Goal: Task Accomplishment & Management: Manage account settings

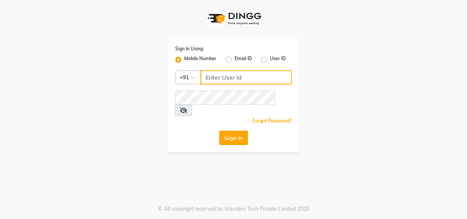
type input "8263956805"
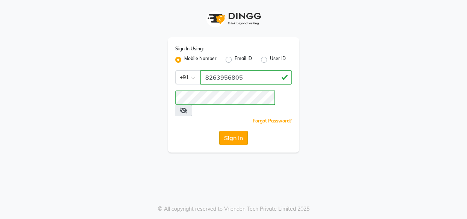
click at [234, 131] on button "Sign In" at bounding box center [233, 138] width 29 height 14
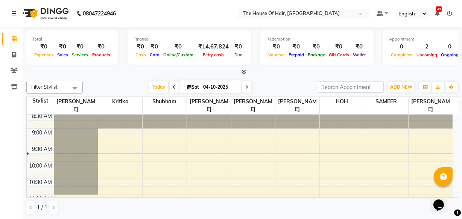
scroll to position [23, 0]
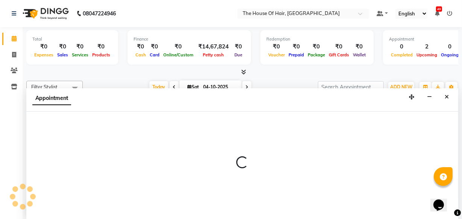
scroll to position [0, 0]
select select "57808"
select select "600"
select select "tentative"
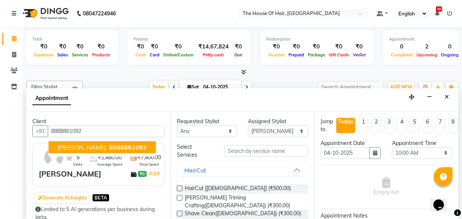
click at [109, 147] on span "8888861092" at bounding box center [128, 148] width 38 height 8
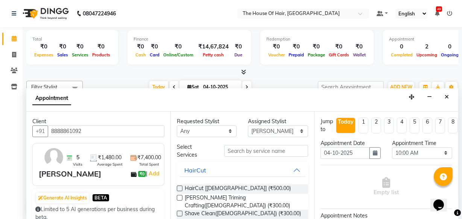
type input "8888861092"
click at [179, 186] on label at bounding box center [180, 189] width 6 height 6
click at [179, 187] on input "checkbox" at bounding box center [179, 189] width 5 height 5
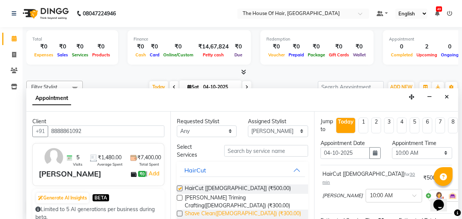
checkbox input "false"
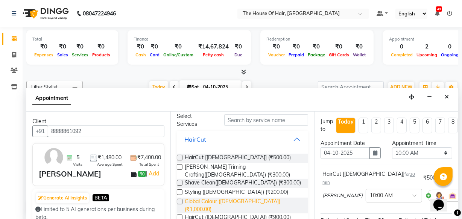
scroll to position [32, 0]
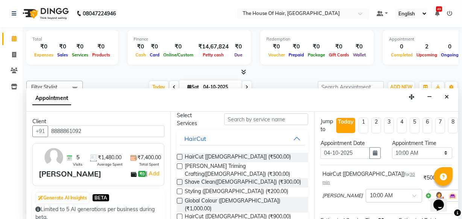
click at [178, 198] on label at bounding box center [180, 201] width 6 height 6
click at [178, 199] on input "checkbox" at bounding box center [179, 201] width 5 height 5
checkbox input "false"
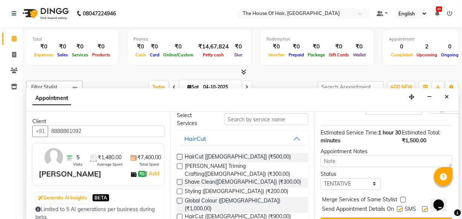
scroll to position [145, 0]
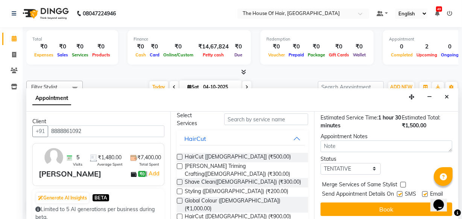
click at [401, 182] on label at bounding box center [403, 185] width 6 height 6
click at [401, 183] on input "checkbox" at bounding box center [402, 185] width 5 height 5
checkbox input "true"
click at [372, 163] on select "Select TENTATIVE CONFIRM CHECK-IN UPCOMING" at bounding box center [350, 169] width 60 height 12
select select "upcoming"
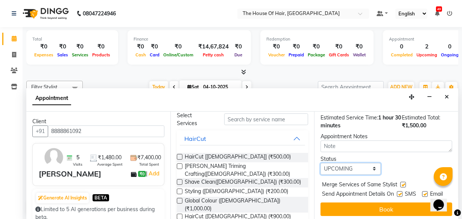
click at [320, 163] on select "Select TENTATIVE CONFIRM CHECK-IN UPCOMING" at bounding box center [350, 169] width 60 height 12
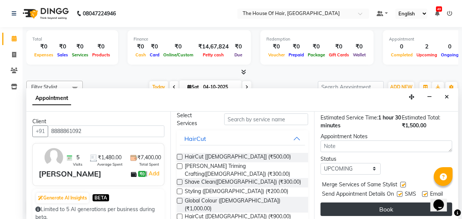
click at [384, 203] on button "Book" at bounding box center [386, 210] width 132 height 14
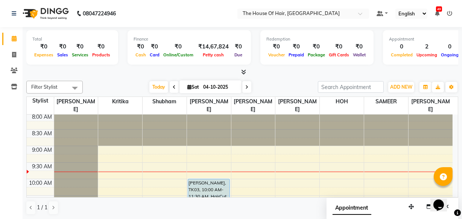
scroll to position [0, 0]
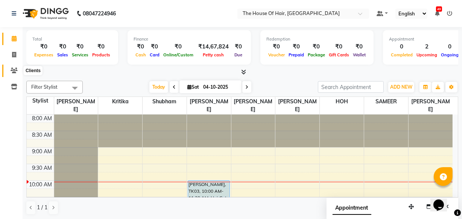
click at [11, 71] on icon at bounding box center [14, 71] width 7 height 6
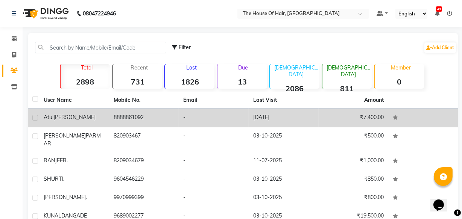
click at [72, 117] on div "[PERSON_NAME]" at bounding box center [74, 118] width 61 height 8
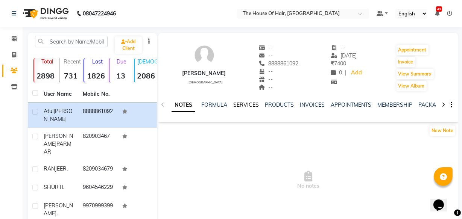
click at [237, 103] on link "SERVICES" at bounding box center [246, 105] width 26 height 7
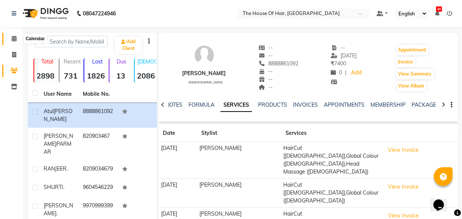
click at [13, 38] on icon at bounding box center [14, 39] width 5 height 6
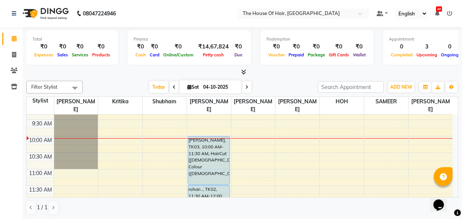
scroll to position [81, 0]
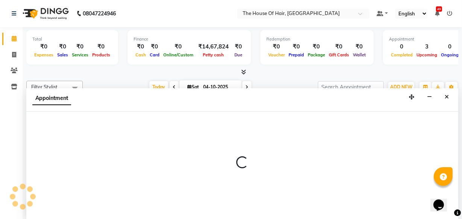
scroll to position [0, 0]
select select "42812"
select select "tentative"
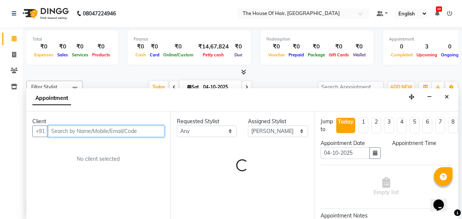
select select "660"
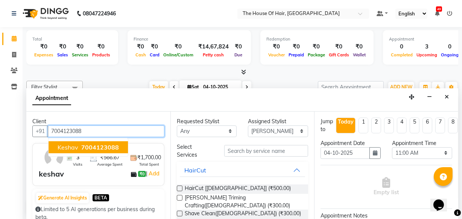
click at [97, 148] on span "7004123088" at bounding box center [100, 148] width 38 height 8
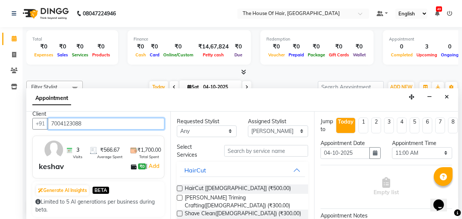
scroll to position [6, 0]
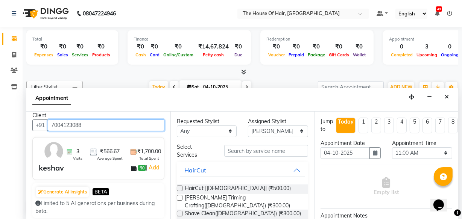
type input "7004123088"
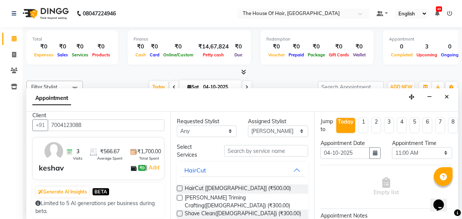
click at [178, 187] on label at bounding box center [180, 189] width 6 height 6
click at [178, 187] on input "checkbox" at bounding box center [179, 189] width 5 height 5
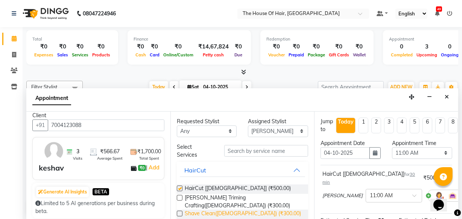
checkbox input "false"
click at [178, 198] on label at bounding box center [180, 198] width 6 height 6
click at [178, 198] on input "checkbox" at bounding box center [179, 198] width 5 height 5
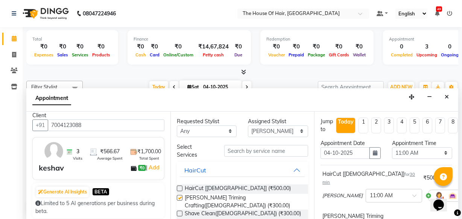
checkbox input "false"
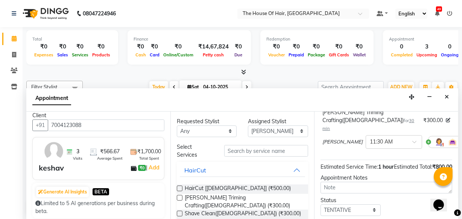
scroll to position [137, 0]
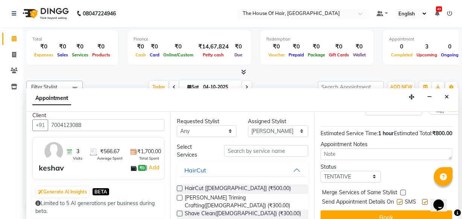
click at [402, 190] on label at bounding box center [403, 193] width 6 height 6
click at [402, 191] on input "checkbox" at bounding box center [402, 193] width 5 height 5
checkbox input "true"
click at [371, 171] on select "Select TENTATIVE CONFIRM CHECK-IN UPCOMING" at bounding box center [350, 177] width 60 height 12
select select "upcoming"
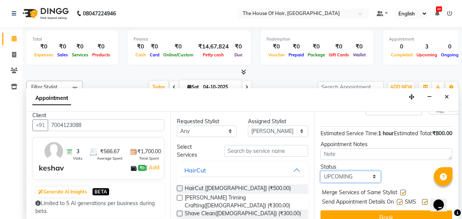
click at [320, 171] on select "Select TENTATIVE CONFIRM CHECK-IN UPCOMING" at bounding box center [350, 177] width 60 height 12
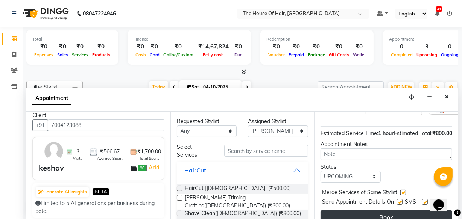
click at [387, 211] on button "Book" at bounding box center [386, 218] width 132 height 14
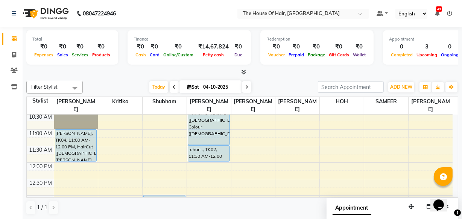
scroll to position [85, 0]
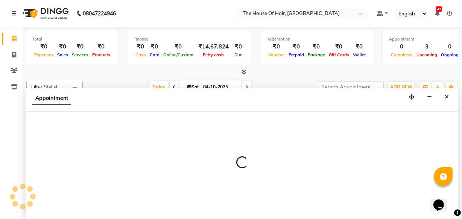
select select "42812"
select select "750"
select select "tentative"
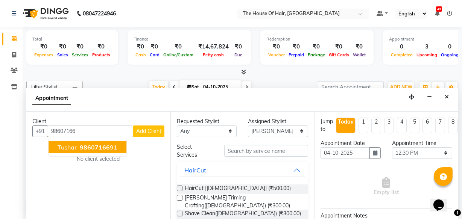
click at [65, 144] on span "Tushar" at bounding box center [67, 148] width 19 height 8
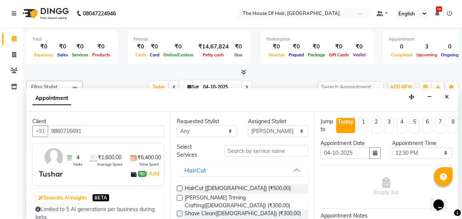
type input "9860716691"
click at [179, 187] on label at bounding box center [180, 189] width 6 height 6
click at [179, 187] on input "checkbox" at bounding box center [179, 189] width 5 height 5
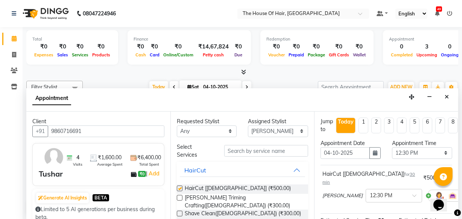
checkbox input "false"
click at [180, 196] on label at bounding box center [180, 198] width 6 height 6
click at [180, 196] on input "checkbox" at bounding box center [179, 198] width 5 height 5
checkbox input "false"
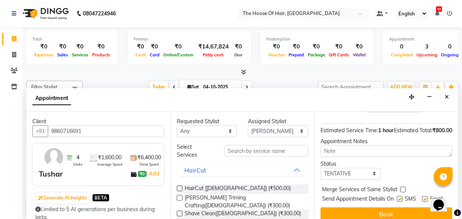
scroll to position [145, 0]
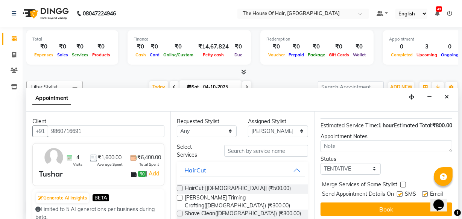
click at [401, 181] on div "Merge Services of Same Stylist" at bounding box center [386, 185] width 132 height 9
click at [402, 182] on label at bounding box center [403, 185] width 6 height 6
click at [402, 183] on input "checkbox" at bounding box center [402, 185] width 5 height 5
checkbox input "true"
click at [372, 163] on select "Select TENTATIVE CONFIRM CHECK-IN UPCOMING" at bounding box center [350, 169] width 60 height 12
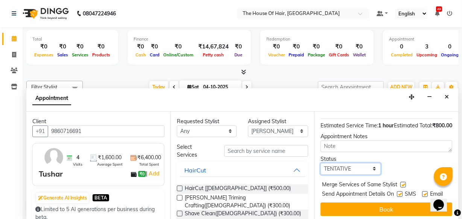
select select "upcoming"
click at [320, 163] on select "Select TENTATIVE CONFIRM CHECK-IN UPCOMING" at bounding box center [350, 169] width 60 height 12
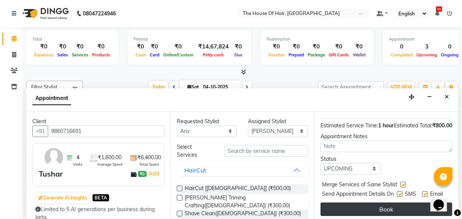
click at [375, 203] on button "Book" at bounding box center [386, 210] width 132 height 14
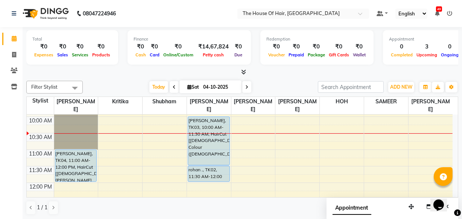
scroll to position [62, 0]
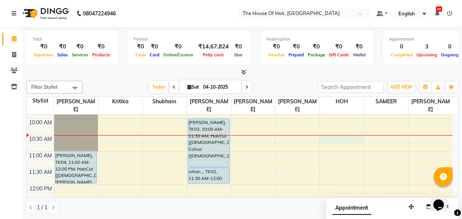
select select "80392"
select select "tentative"
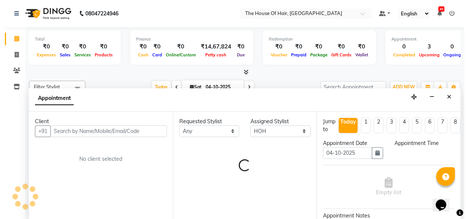
scroll to position [0, 0]
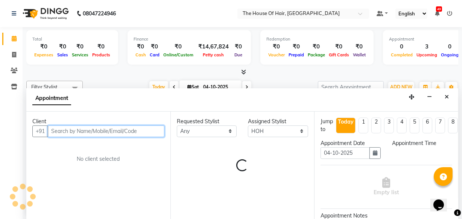
select select "630"
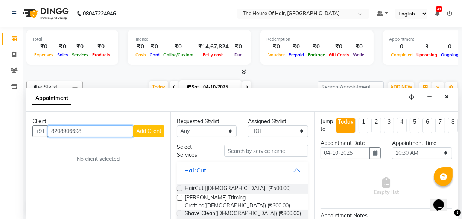
type input "8208906698"
click at [152, 126] on button "Add Client" at bounding box center [148, 132] width 31 height 12
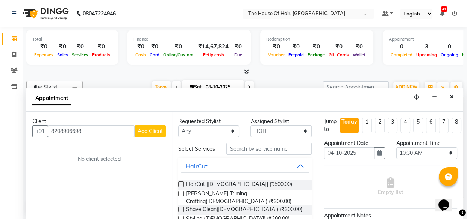
select select "22"
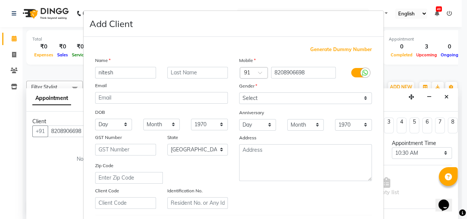
type input "nitesh"
click at [196, 74] on input "text" at bounding box center [197, 73] width 61 height 12
type input "."
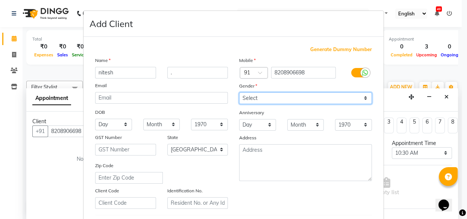
click at [246, 99] on select "Select [DEMOGRAPHIC_DATA] [DEMOGRAPHIC_DATA] Other Prefer Not To Say" at bounding box center [305, 99] width 133 height 12
select select "[DEMOGRAPHIC_DATA]"
click at [239, 93] on select "Select [DEMOGRAPHIC_DATA] [DEMOGRAPHIC_DATA] Other Prefer Not To Say" at bounding box center [305, 99] width 133 height 12
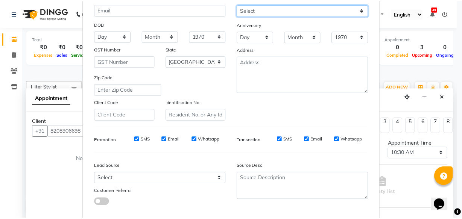
scroll to position [130, 0]
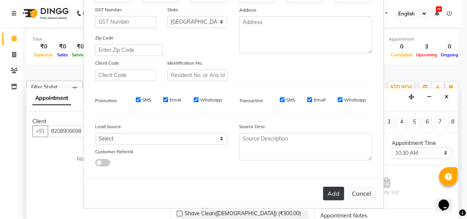
click at [333, 194] on button "Add" at bounding box center [333, 194] width 21 height 14
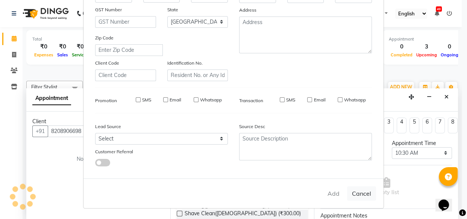
select select
select select "null"
select select
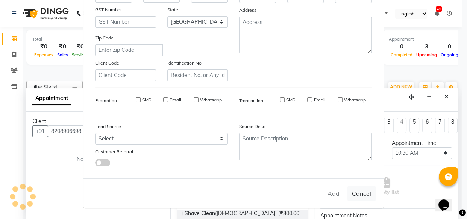
select select
checkbox input "false"
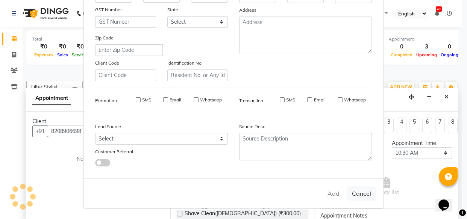
checkbox input "false"
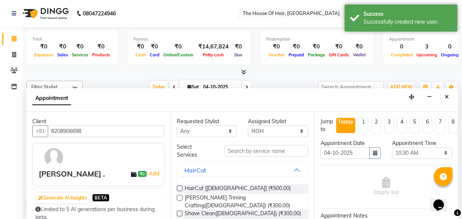
click at [179, 188] on label at bounding box center [180, 189] width 6 height 6
click at [179, 188] on input "checkbox" at bounding box center [179, 189] width 5 height 5
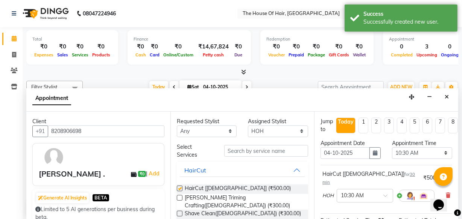
checkbox input "false"
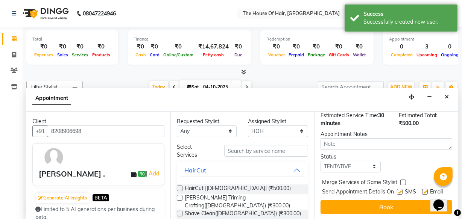
scroll to position [109, 0]
click at [401, 180] on label at bounding box center [403, 183] width 6 height 6
click at [401, 181] on input "checkbox" at bounding box center [402, 183] width 5 height 5
checkbox input "true"
click at [372, 161] on select "Select TENTATIVE CONFIRM CHECK-IN UPCOMING" at bounding box center [350, 167] width 60 height 12
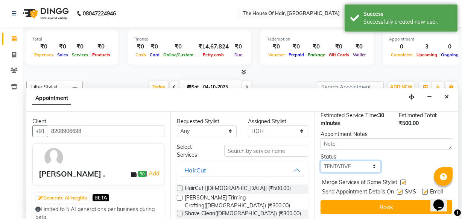
select select "upcoming"
click at [320, 161] on select "Select TENTATIVE CONFIRM CHECK-IN UPCOMING" at bounding box center [350, 167] width 60 height 12
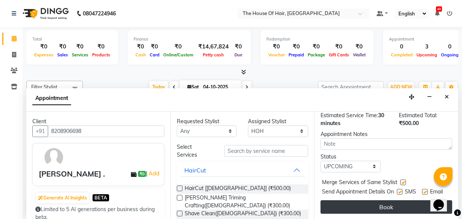
click at [393, 201] on button "Book" at bounding box center [386, 207] width 132 height 14
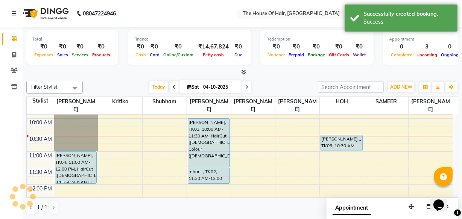
scroll to position [0, 0]
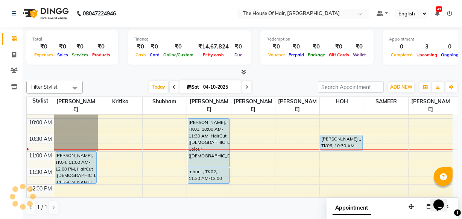
click at [246, 85] on icon at bounding box center [246, 87] width 3 height 5
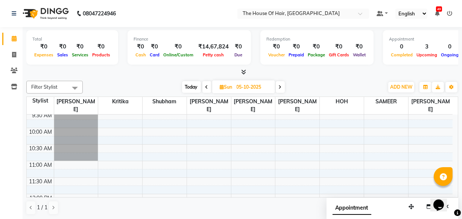
scroll to position [92, 0]
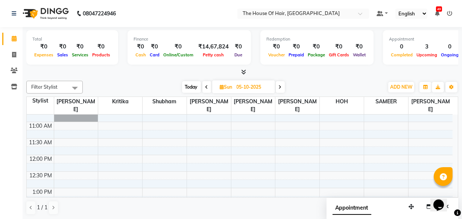
click at [281, 85] on icon at bounding box center [280, 87] width 3 height 5
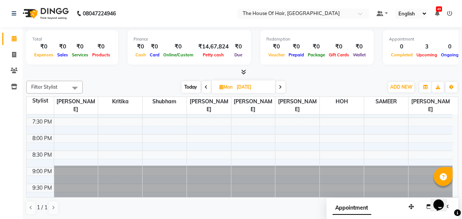
scroll to position [378, 0]
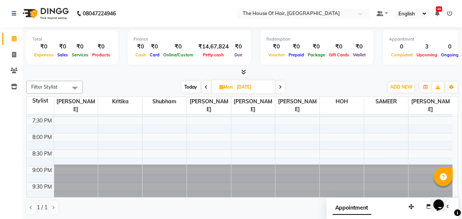
click at [278, 84] on span at bounding box center [280, 87] width 9 height 12
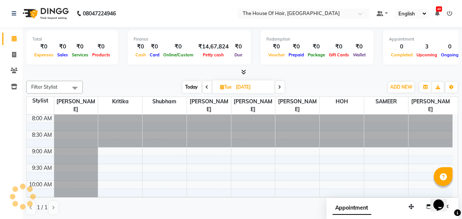
scroll to position [66, 0]
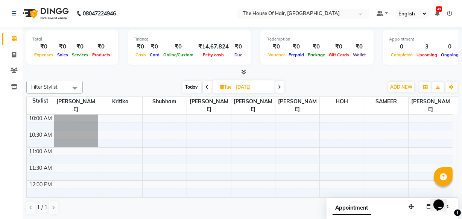
click at [278, 84] on span at bounding box center [279, 87] width 9 height 12
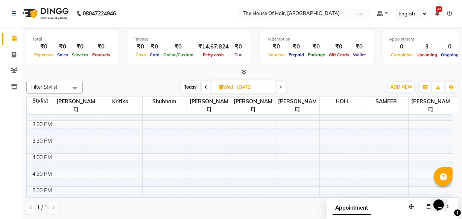
scroll to position [338, 0]
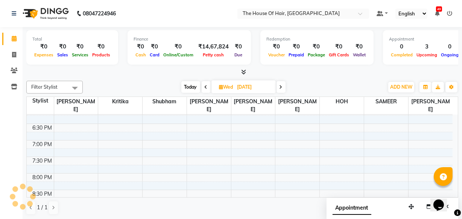
click at [279, 85] on icon at bounding box center [280, 87] width 3 height 5
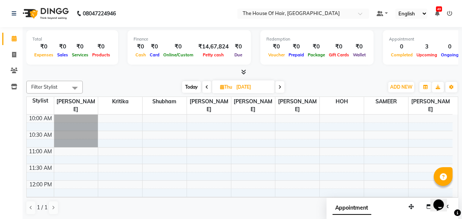
click at [281, 85] on icon at bounding box center [279, 87] width 3 height 5
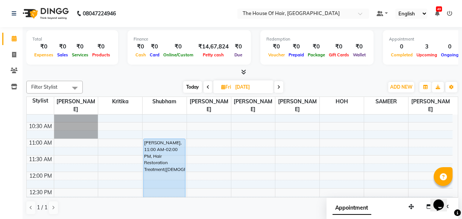
scroll to position [95, 0]
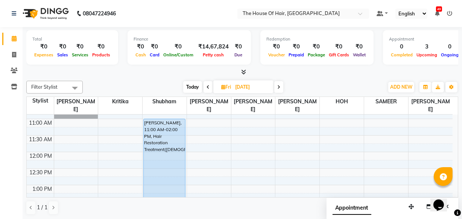
click at [192, 86] on span "Today" at bounding box center [192, 87] width 19 height 12
type input "04-10-2025"
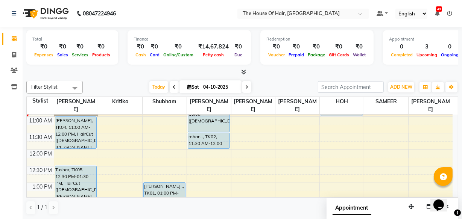
scroll to position [99, 0]
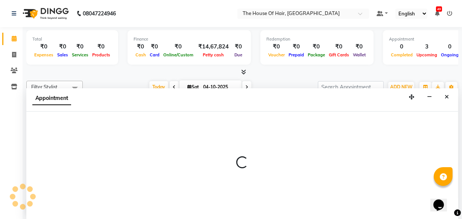
scroll to position [0, 0]
select select "42812"
select select "720"
select select "tentative"
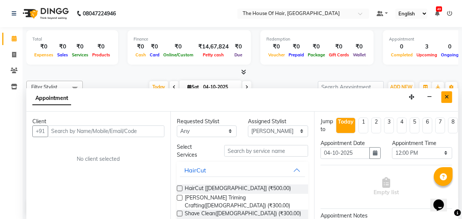
click at [447, 95] on icon "Close" at bounding box center [447, 96] width 4 height 5
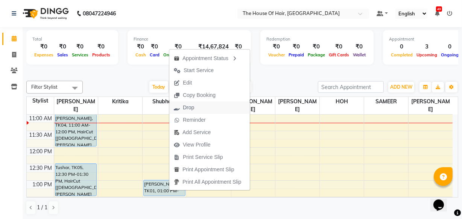
click at [199, 108] on button "Drop" at bounding box center [209, 108] width 80 height 12
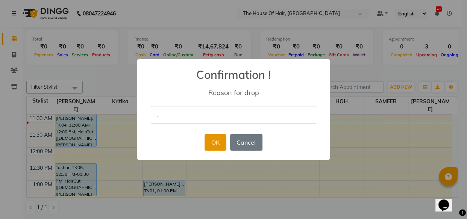
type input "."
click at [215, 143] on button "OK" at bounding box center [215, 142] width 21 height 17
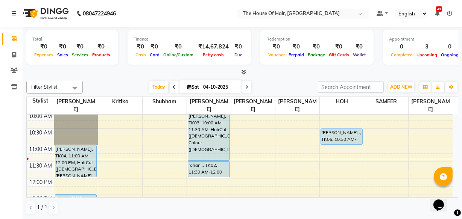
scroll to position [67, 0]
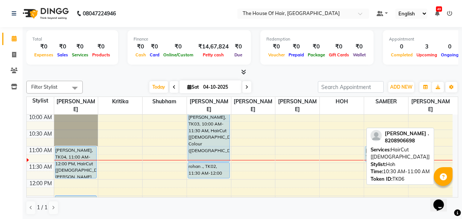
drag, startPoint x: 350, startPoint y: 135, endPoint x: 409, endPoint y: 148, distance: 60.5
click at [409, 148] on div "Filter Stylist Select All [PERSON_NAME] [PERSON_NAME] [PERSON_NAME] [PERSON_NAM…" at bounding box center [242, 148] width 432 height 140
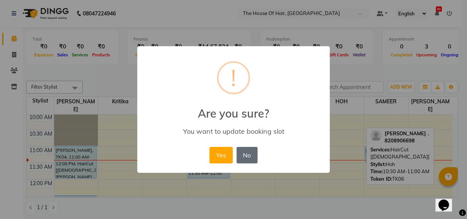
click at [241, 160] on button "No" at bounding box center [247, 155] width 21 height 17
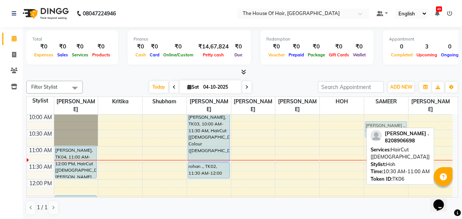
drag, startPoint x: 345, startPoint y: 138, endPoint x: 404, endPoint y: 134, distance: 58.4
click at [404, 134] on div "Filter Stylist Select All [PERSON_NAME] [PERSON_NAME] [PERSON_NAME] [PERSON_NAM…" at bounding box center [242, 148] width 432 height 140
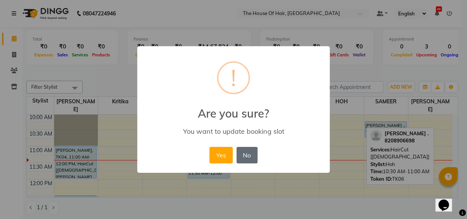
click at [244, 158] on button "No" at bounding box center [247, 155] width 21 height 17
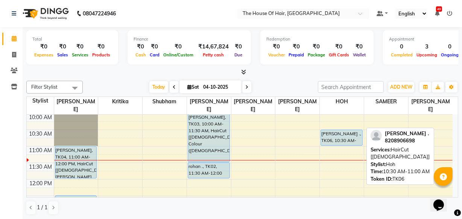
click at [332, 137] on div "[PERSON_NAME] ., TK06, 10:30 AM-11:00 AM, HairCut [[DEMOGRAPHIC_DATA]]" at bounding box center [341, 137] width 41 height 15
click at [334, 136] on div "[PERSON_NAME] ., TK06, 10:30 AM-11:00 AM, HairCut [[DEMOGRAPHIC_DATA]]" at bounding box center [341, 137] width 41 height 15
select select "5"
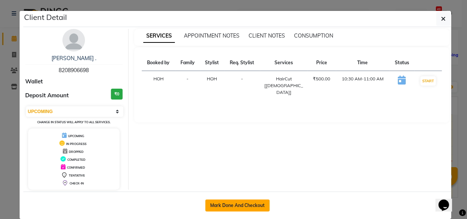
click at [223, 204] on button "Mark Done And Checkout" at bounding box center [237, 206] width 64 height 12
select select "service"
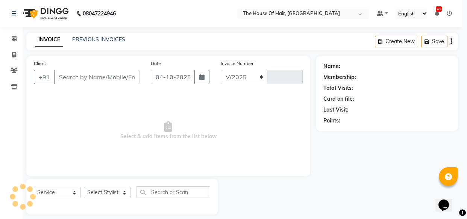
select select "5992"
type input "2192"
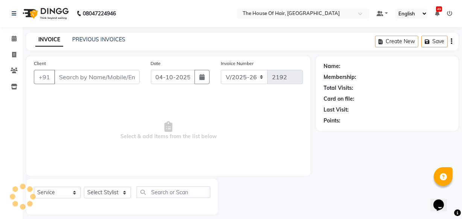
type input "8208906698"
select select "80392"
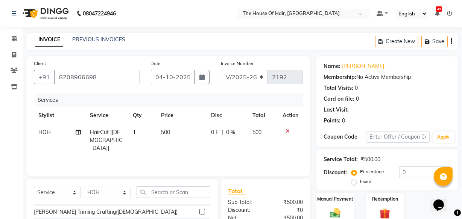
scroll to position [12, 0]
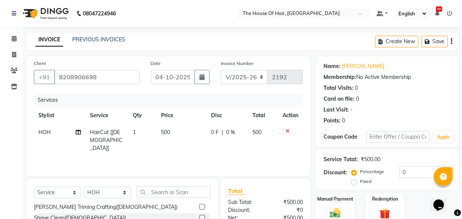
click at [199, 205] on label at bounding box center [202, 207] width 6 height 6
click at [199, 205] on input "checkbox" at bounding box center [201, 207] width 5 height 5
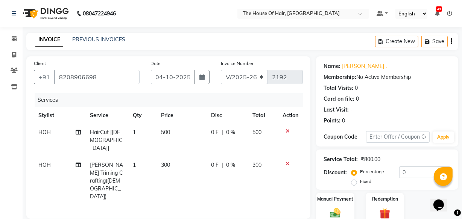
checkbox input "false"
click at [331, 208] on img at bounding box center [335, 213] width 18 height 13
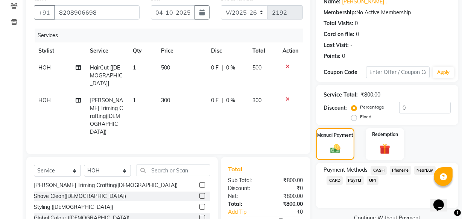
click at [373, 180] on span "UPI" at bounding box center [373, 180] width 12 height 9
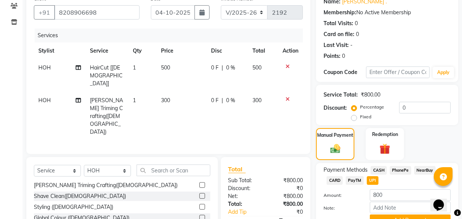
scroll to position [106, 0]
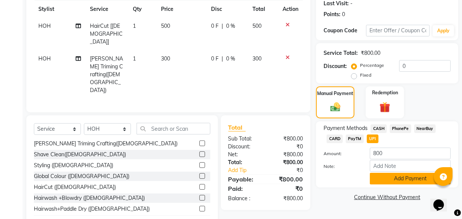
click at [388, 180] on button "Add Payment" at bounding box center [410, 179] width 81 height 12
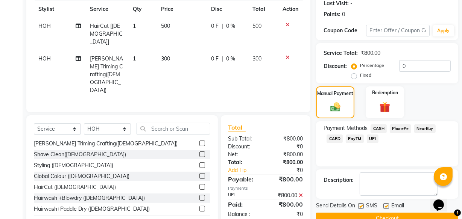
scroll to position [123, 0]
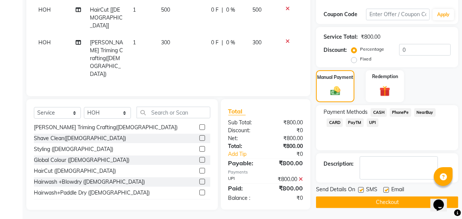
click at [377, 202] on button "Checkout" at bounding box center [387, 203] width 142 height 12
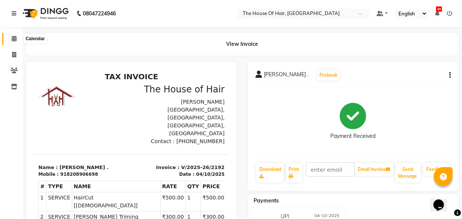
click at [13, 36] on icon at bounding box center [14, 39] width 5 height 6
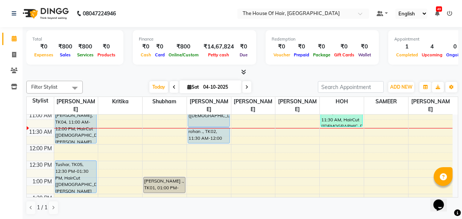
scroll to position [101, 0]
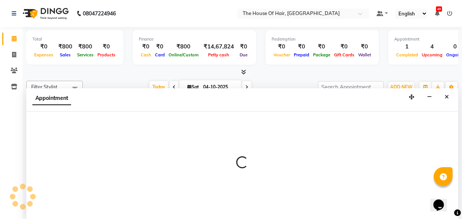
scroll to position [0, 0]
select select "80392"
select select "720"
select select "tentative"
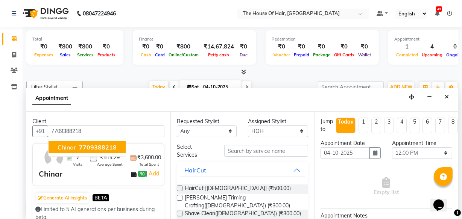
click at [75, 147] on span "Chinar" at bounding box center [67, 148] width 18 height 8
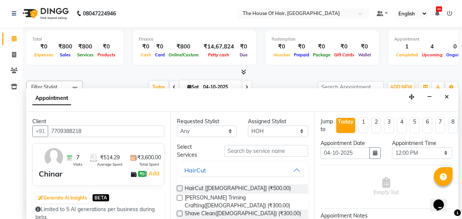
type input "7709388218"
click at [179, 187] on label at bounding box center [180, 189] width 6 height 6
click at [179, 187] on input "checkbox" at bounding box center [179, 189] width 5 height 5
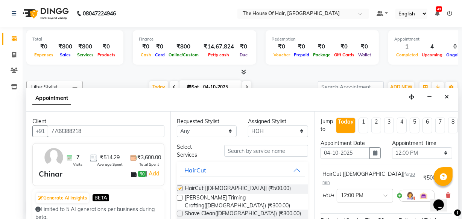
checkbox input "false"
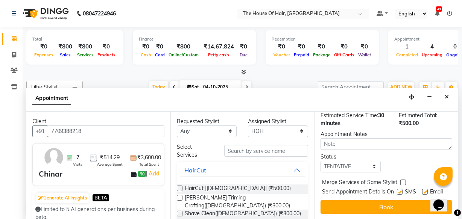
scroll to position [109, 0]
click at [402, 179] on div "Merge Services of Same Stylist" at bounding box center [386, 183] width 132 height 9
click at [402, 180] on label at bounding box center [403, 183] width 6 height 6
click at [402, 181] on input "checkbox" at bounding box center [402, 183] width 5 height 5
checkbox input "true"
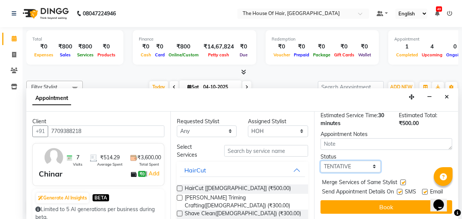
click at [370, 161] on select "Select TENTATIVE CONFIRM CHECK-IN UPCOMING" at bounding box center [350, 167] width 60 height 12
select select "upcoming"
click at [320, 161] on select "Select TENTATIVE CONFIRM CHECK-IN UPCOMING" at bounding box center [350, 167] width 60 height 12
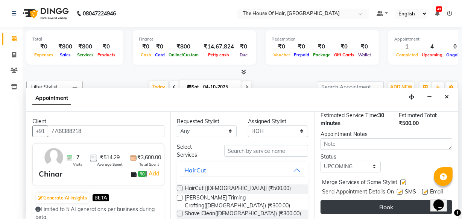
click at [393, 200] on button "Book" at bounding box center [386, 207] width 132 height 14
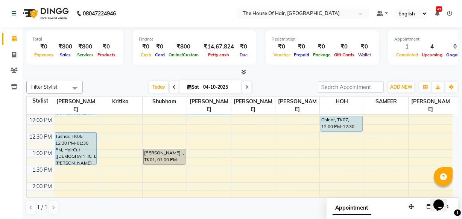
scroll to position [131, 0]
click at [321, 166] on div "8:00 AM 8:30 AM 9:00 AM 9:30 AM 10:00 AM 10:30 AM 11:00 AM 11:30 AM 12:00 PM 12…" at bounding box center [240, 215] width 426 height 463
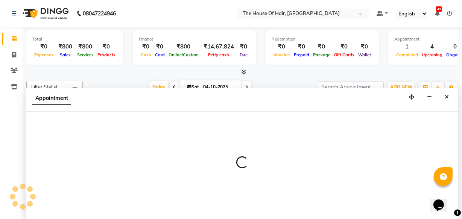
scroll to position [0, 0]
select select "80392"
select select "tentative"
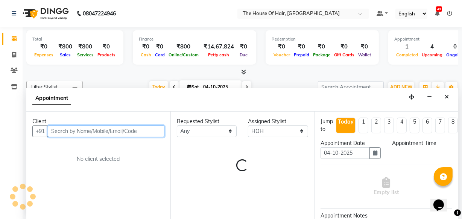
select select "810"
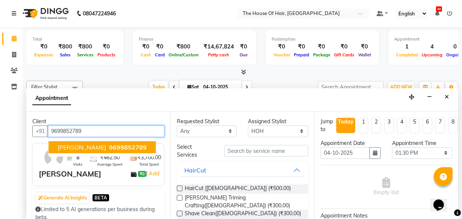
click at [98, 144] on span "[PERSON_NAME]" at bounding box center [82, 148] width 49 height 8
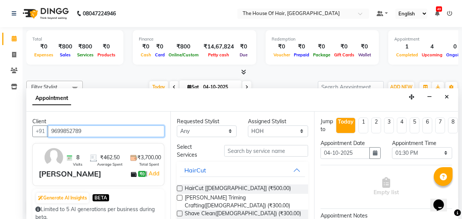
type input "9699852789"
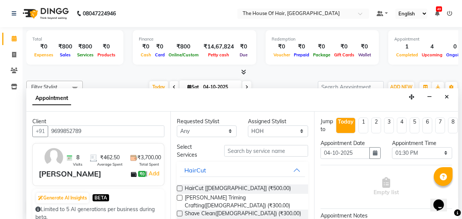
click at [180, 188] on label at bounding box center [180, 189] width 6 height 6
click at [180, 188] on input "checkbox" at bounding box center [179, 189] width 5 height 5
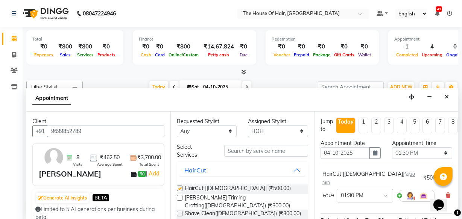
checkbox input "false"
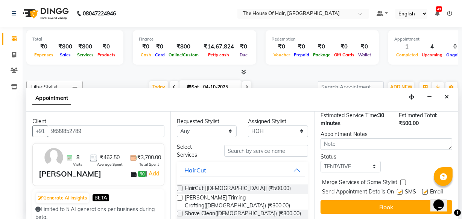
scroll to position [109, 0]
click at [404, 180] on label at bounding box center [403, 183] width 6 height 6
click at [404, 181] on input "checkbox" at bounding box center [402, 183] width 5 height 5
checkbox input "true"
click at [375, 161] on select "Select TENTATIVE CONFIRM CHECK-IN UPCOMING" at bounding box center [350, 167] width 60 height 12
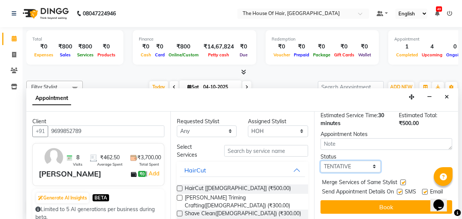
select select "upcoming"
click at [320, 161] on select "Select TENTATIVE CONFIRM CHECK-IN UPCOMING" at bounding box center [350, 167] width 60 height 12
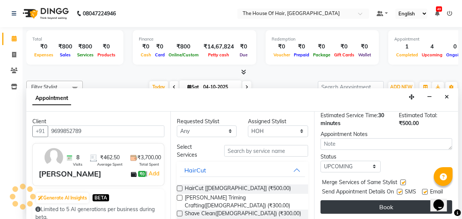
click at [385, 200] on button "Book" at bounding box center [386, 207] width 132 height 14
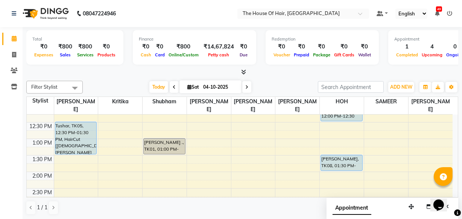
scroll to position [144, 0]
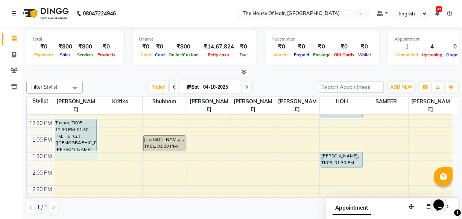
click at [56, 154] on div "8:00 AM 8:30 AM 9:00 AM 9:30 AM 10:00 AM 10:30 AM 11:00 AM 11:30 AM 12:00 PM 12…" at bounding box center [240, 202] width 426 height 463
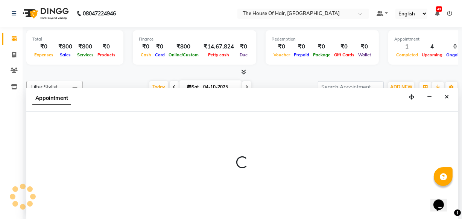
scroll to position [0, 0]
select select "42812"
select select "810"
select select "tentative"
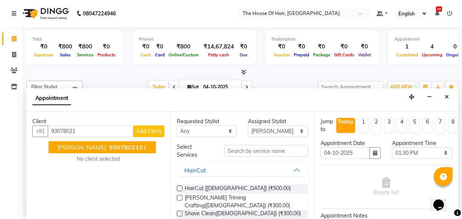
click at [82, 144] on span "[PERSON_NAME]" at bounding box center [82, 148] width 49 height 8
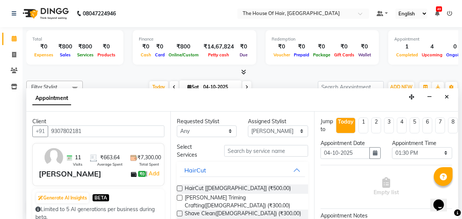
type input "9307802181"
click at [180, 187] on label at bounding box center [180, 189] width 6 height 6
click at [180, 187] on input "checkbox" at bounding box center [179, 189] width 5 height 5
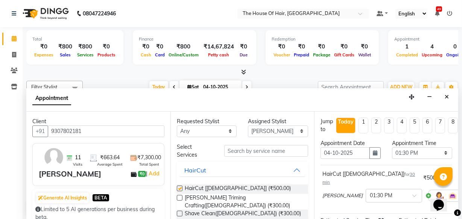
checkbox input "false"
click at [179, 198] on label at bounding box center [180, 198] width 6 height 6
click at [179, 198] on input "checkbox" at bounding box center [179, 198] width 5 height 5
checkbox input "false"
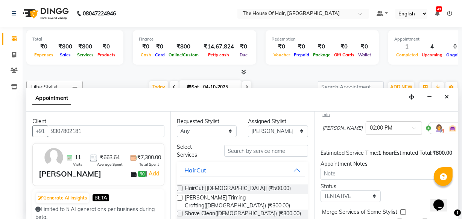
scroll to position [139, 0]
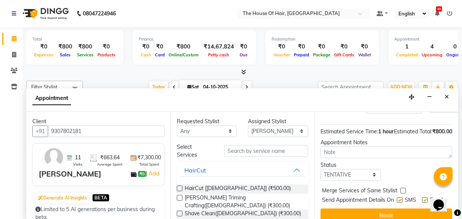
click at [401, 188] on label at bounding box center [403, 191] width 6 height 6
click at [401, 189] on input "checkbox" at bounding box center [402, 191] width 5 height 5
checkbox input "true"
click at [370, 169] on select "Select TENTATIVE CONFIRM CHECK-IN UPCOMING" at bounding box center [350, 175] width 60 height 12
select select "upcoming"
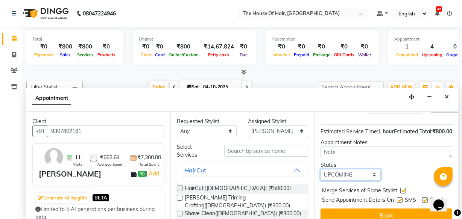
click at [320, 169] on select "Select TENTATIVE CONFIRM CHECK-IN UPCOMING" at bounding box center [350, 175] width 60 height 12
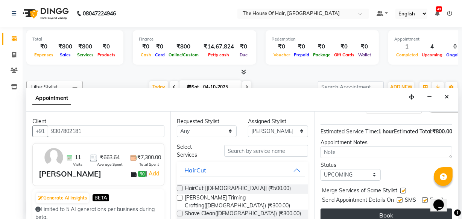
click at [390, 209] on button "Book" at bounding box center [386, 216] width 132 height 14
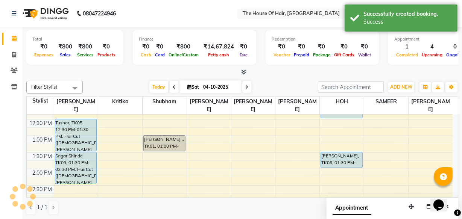
scroll to position [0, 0]
drag, startPoint x: 175, startPoint y: 169, endPoint x: 225, endPoint y: 161, distance: 49.8
click at [225, 161] on tbody "8:00 AM 8:30 AM 9:00 AM 9:30 AM 10:00 AM 10:30 AM 11:00 AM 11:30 AM 12:00 PM 12…" at bounding box center [240, 202] width 426 height 463
select select "42824"
select select "825"
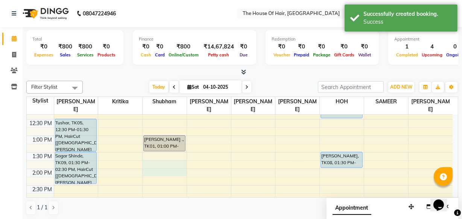
select select "tentative"
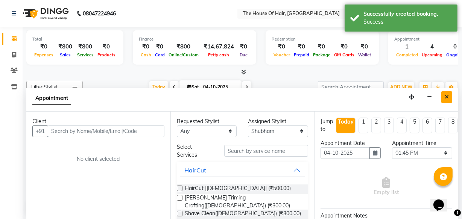
click at [448, 95] on icon "Close" at bounding box center [447, 96] width 4 height 5
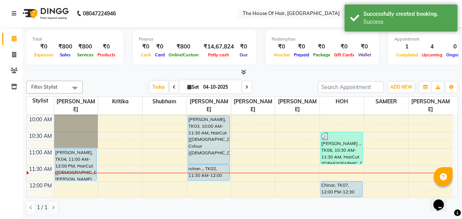
scroll to position [66, 0]
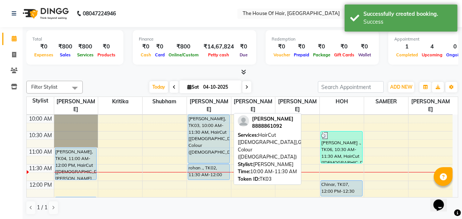
click at [199, 134] on div "[PERSON_NAME], TK03, 10:00 AM-11:30 AM, HairCut [[DEMOGRAPHIC_DATA]],Global Col…" at bounding box center [208, 139] width 41 height 48
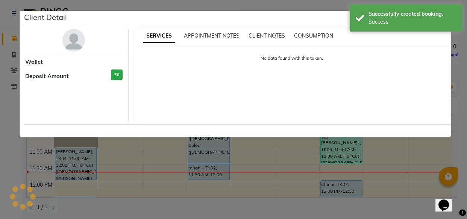
select select "5"
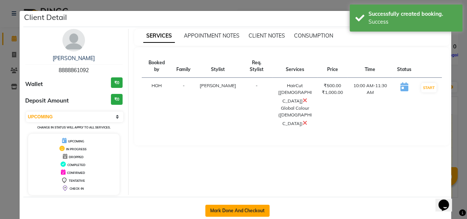
click at [225, 207] on button "Mark Done And Checkout" at bounding box center [237, 211] width 64 height 12
select select "service"
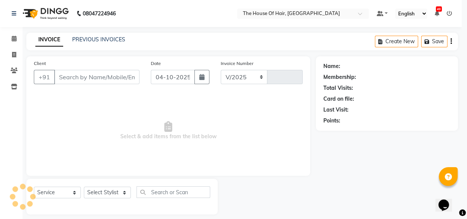
select select "5992"
type input "2193"
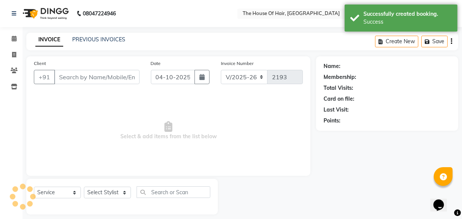
type input "8888861092"
select select "57808"
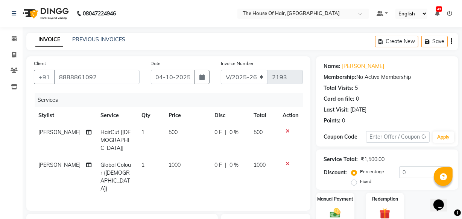
click at [169, 132] on span "500" at bounding box center [173, 132] width 9 height 7
select select "57808"
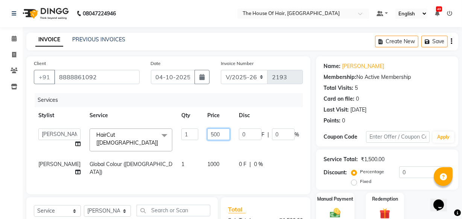
click at [207, 134] on input "500" at bounding box center [218, 135] width 23 height 12
type input "400"
click at [338, 204] on div "Manual Payment" at bounding box center [335, 208] width 40 height 33
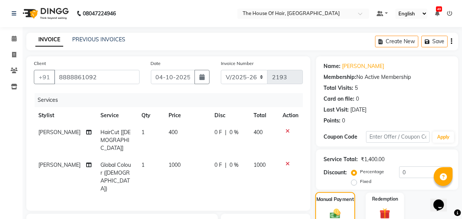
scroll to position [91, 0]
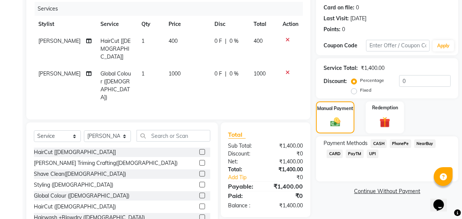
click at [372, 150] on span "UPI" at bounding box center [373, 154] width 12 height 9
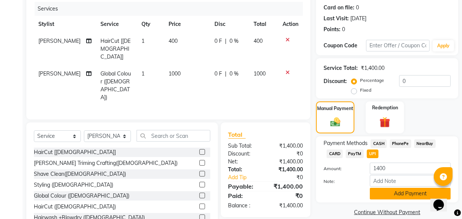
click at [410, 192] on button "Add Payment" at bounding box center [410, 194] width 81 height 12
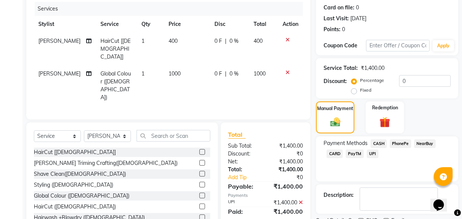
scroll to position [123, 0]
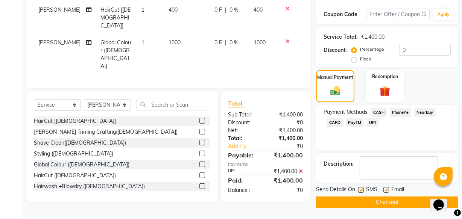
click at [387, 202] on button "Checkout" at bounding box center [387, 203] width 142 height 12
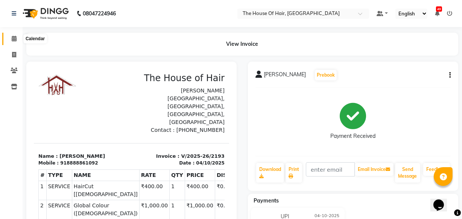
click at [12, 37] on icon at bounding box center [14, 39] width 5 height 6
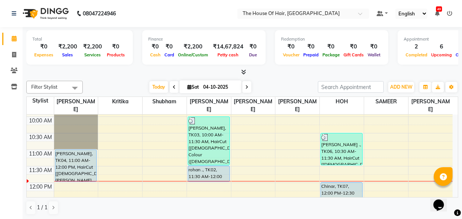
scroll to position [65, 0]
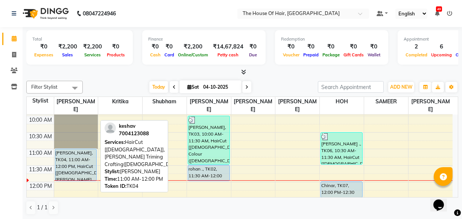
click at [81, 161] on div "[PERSON_NAME], TK04, 11:00 AM-12:00 PM, HairCut [[DEMOGRAPHIC_DATA]],[PERSON_NA…" at bounding box center [75, 165] width 41 height 32
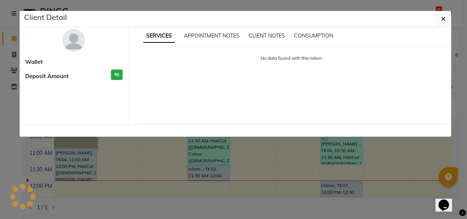
select select "5"
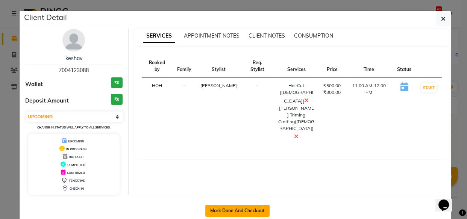
click at [246, 210] on button "Mark Done And Checkout" at bounding box center [237, 211] width 64 height 12
select select "service"
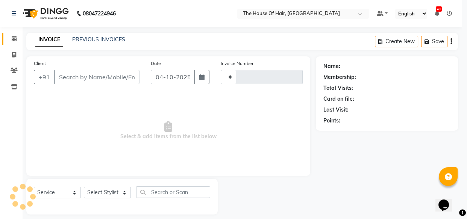
type input "2194"
select select "5992"
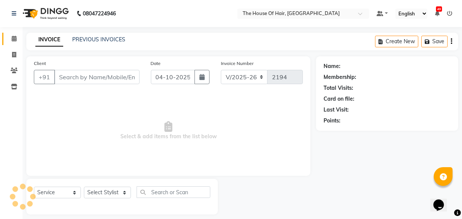
type input "7004123088"
select select "42812"
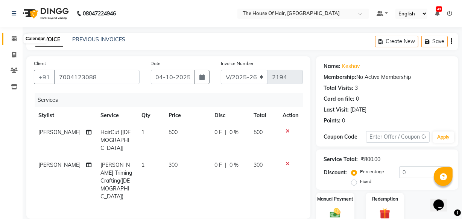
click at [12, 38] on icon at bounding box center [14, 39] width 5 height 6
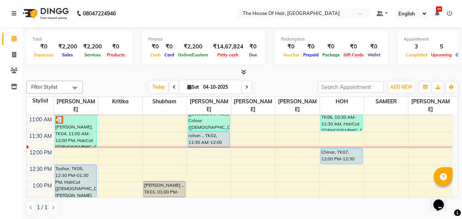
scroll to position [95, 0]
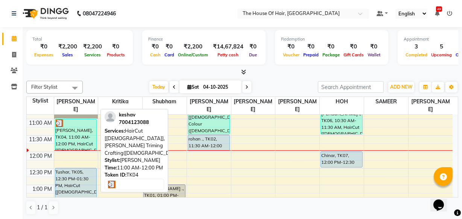
click at [73, 132] on div "[PERSON_NAME], TK04, 11:00 AM-12:00 PM, HairCut [[DEMOGRAPHIC_DATA]],[PERSON_NA…" at bounding box center [75, 135] width 41 height 32
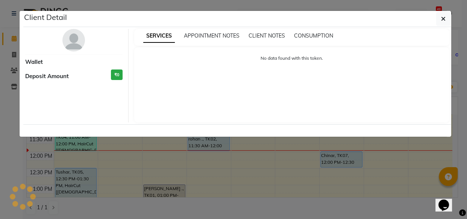
select select "3"
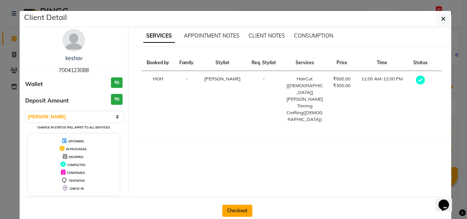
click at [234, 212] on button "Checkout" at bounding box center [237, 211] width 30 height 12
select select "5992"
select select "service"
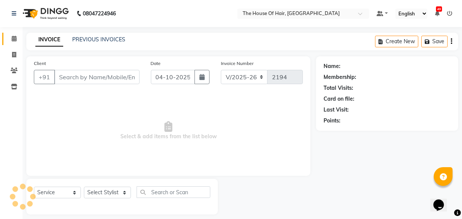
type input "7004123088"
select select "42812"
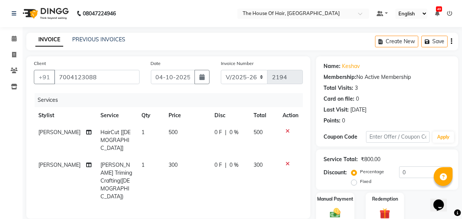
click at [169, 132] on span "500" at bounding box center [173, 132] width 9 height 7
select select "42812"
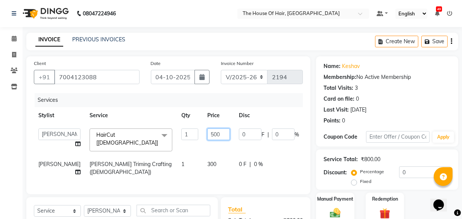
click at [207, 134] on input "500" at bounding box center [218, 135] width 23 height 12
type input "400"
click at [343, 205] on div "Manual Payment" at bounding box center [335, 208] width 40 height 33
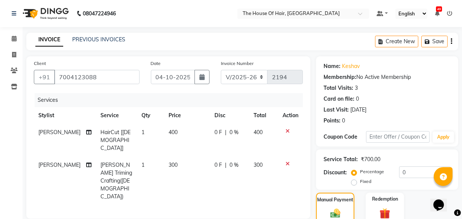
scroll to position [100, 0]
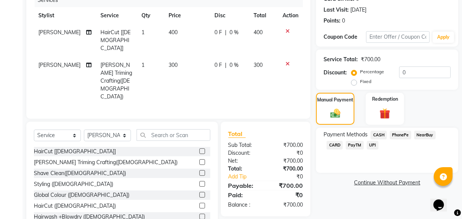
click at [371, 144] on span "UPI" at bounding box center [373, 145] width 12 height 9
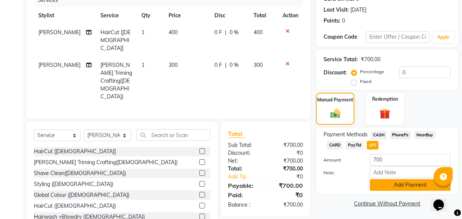
click at [389, 188] on button "Add Payment" at bounding box center [410, 185] width 81 height 12
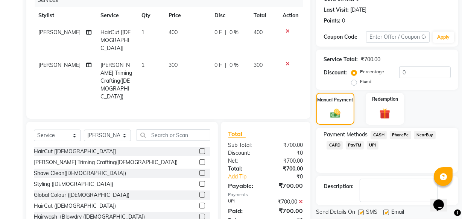
click at [370, 143] on span "UPI" at bounding box center [373, 145] width 12 height 9
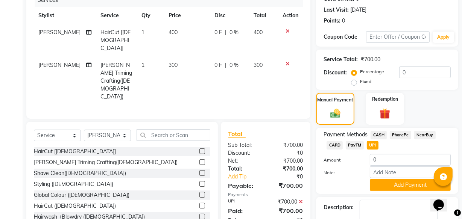
scroll to position [144, 0]
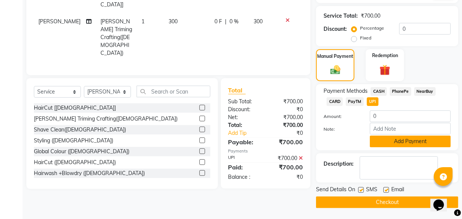
click at [389, 144] on button "Add Payment" at bounding box center [410, 142] width 81 height 12
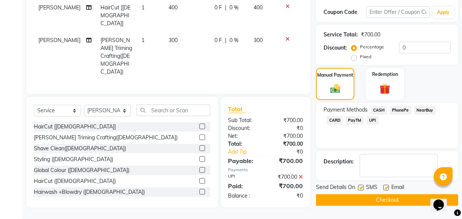
scroll to position [123, 0]
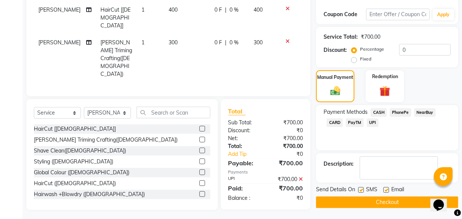
click at [367, 201] on button "Checkout" at bounding box center [387, 203] width 142 height 12
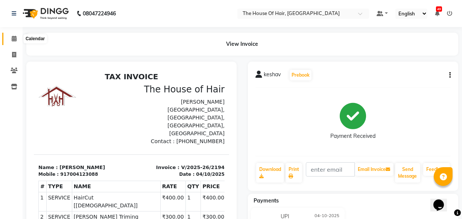
click at [13, 37] on icon at bounding box center [14, 39] width 5 height 6
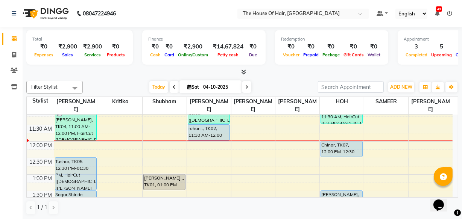
scroll to position [117, 0]
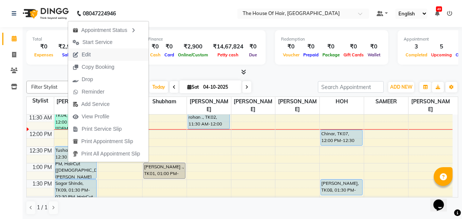
click at [81, 57] on span "Edit" at bounding box center [81, 55] width 27 height 12
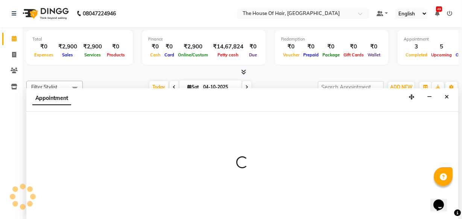
scroll to position [0, 0]
select select "upcoming"
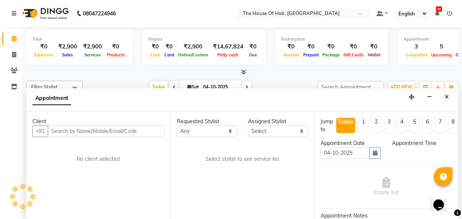
select select "42812"
select select "750"
select select "2907"
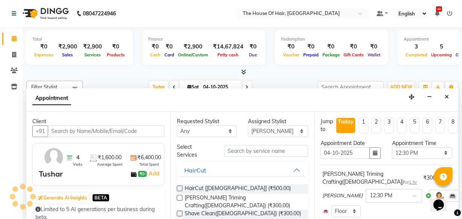
scroll to position [99, 0]
select select "2907"
click at [437, 156] on select "Select 09:00 AM 09:15 AM 09:30 AM 09:45 AM 10:00 AM 10:15 AM 10:30 AM 10:45 AM …" at bounding box center [422, 153] width 60 height 12
select select "870"
click at [392, 147] on select "Select 09:00 AM 09:15 AM 09:30 AM 09:45 AM 10:00 AM 10:15 AM 10:30 AM 10:45 AM …" at bounding box center [422, 153] width 60 height 12
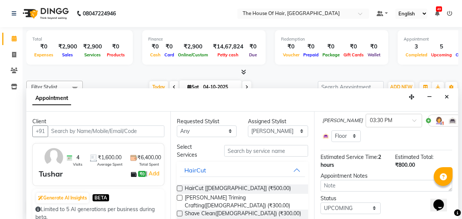
scroll to position [140, 0]
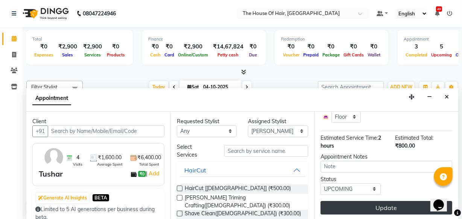
click at [376, 201] on button "Update" at bounding box center [386, 208] width 132 height 14
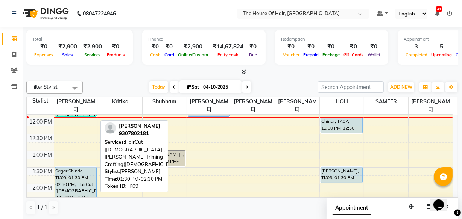
scroll to position [124, 0]
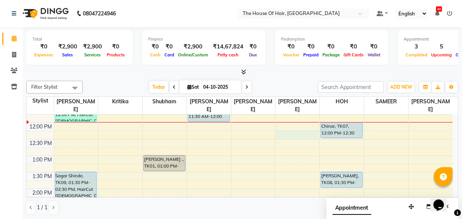
click at [290, 136] on div "8:00 AM 8:30 AM 9:00 AM 9:30 AM 10:00 AM 10:30 AM 11:00 AM 11:30 AM 12:00 PM 12…" at bounding box center [240, 222] width 426 height 463
select select "64184"
select select "735"
select select "tentative"
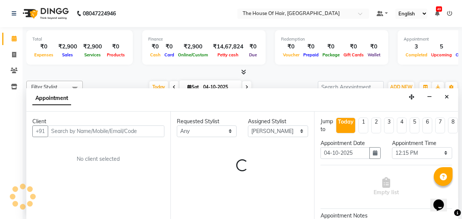
scroll to position [0, 0]
click at [330, 131] on div "Jump to" at bounding box center [326, 126] width 12 height 16
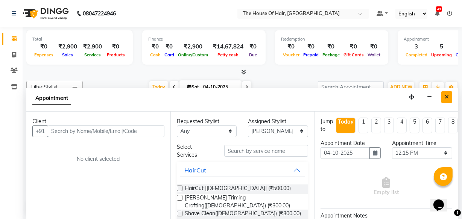
click at [446, 98] on icon "Close" at bounding box center [447, 96] width 4 height 5
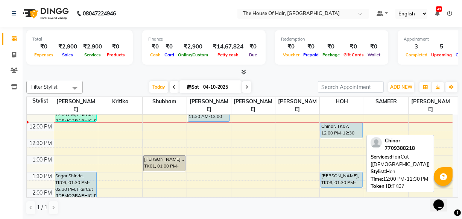
click at [377, 124] on tr "[PERSON_NAME], TK04, 11:00 AM-12:00 PM, HairCut [[DEMOGRAPHIC_DATA]],[PERSON_NA…" at bounding box center [240, 222] width 426 height 463
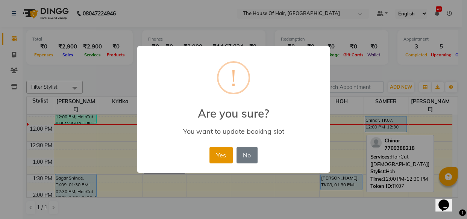
click at [222, 150] on button "Yes" at bounding box center [221, 155] width 23 height 17
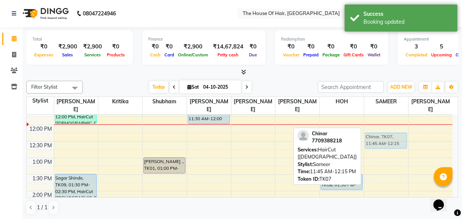
drag, startPoint x: 389, startPoint y: 125, endPoint x: 391, endPoint y: 139, distance: 14.5
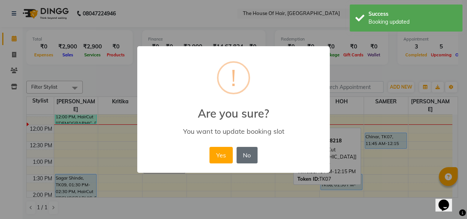
click at [248, 158] on button "No" at bounding box center [247, 155] width 21 height 17
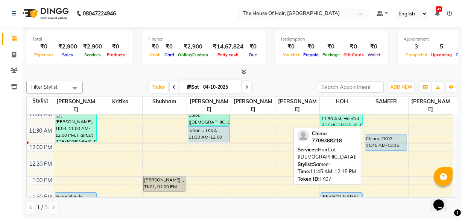
scroll to position [96, 0]
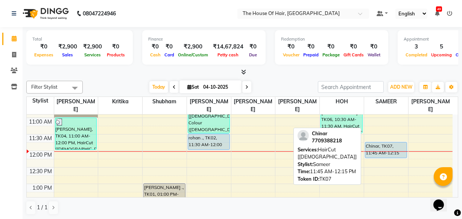
click at [330, 142] on div "7709388218" at bounding box center [327, 141] width 30 height 8
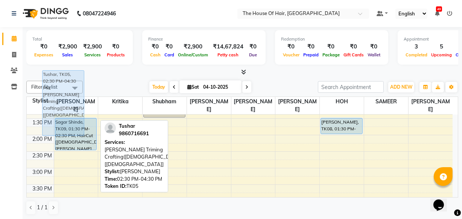
scroll to position [172, 0]
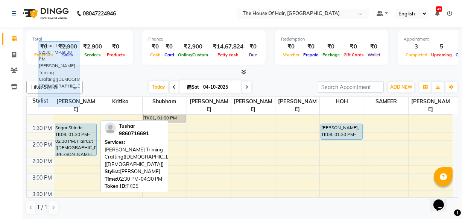
drag, startPoint x: 76, startPoint y: 169, endPoint x: 59, endPoint y: 73, distance: 97.3
click at [59, 97] on full-calendar "Stylist [PERSON_NAME] [PERSON_NAME] [PERSON_NAME] [PERSON_NAME] [PERSON_NAME] […" at bounding box center [242, 147] width 432 height 101
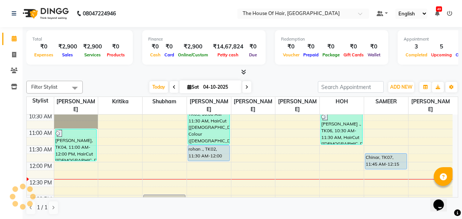
scroll to position [93, 0]
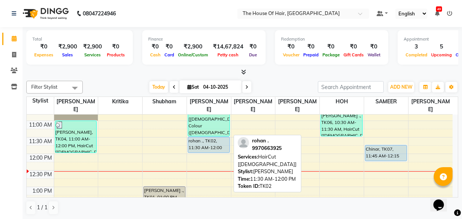
click at [203, 144] on div "rohan ., TK02, 11:30 AM-12:00 PM, HairCut [[DEMOGRAPHIC_DATA]]" at bounding box center [208, 144] width 41 height 15
select select "5"
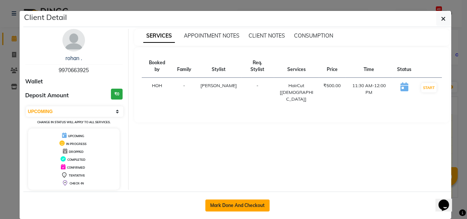
click at [224, 210] on button "Mark Done And Checkout" at bounding box center [237, 206] width 64 height 12
select select "5992"
select select "service"
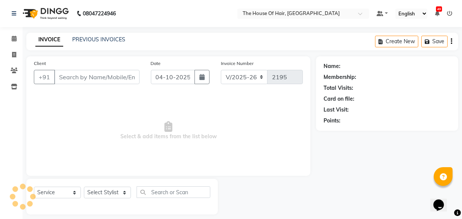
type input "9970663925"
select select "57808"
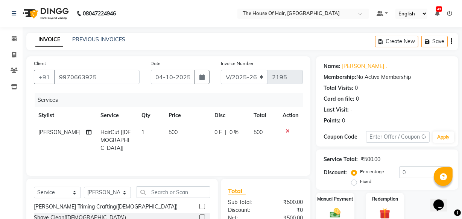
scroll to position [12, 0]
click at [121, 205] on div "[PERSON_NAME] Triming Crafting([DEMOGRAPHIC_DATA])" at bounding box center [122, 207] width 176 height 9
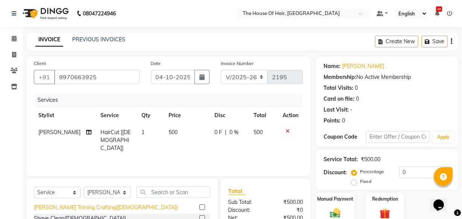
click at [86, 208] on div "[PERSON_NAME] Triming Crafting([DEMOGRAPHIC_DATA])" at bounding box center [106, 208] width 144 height 8
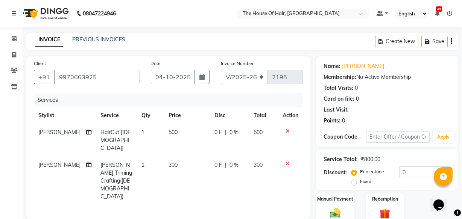
checkbox input "false"
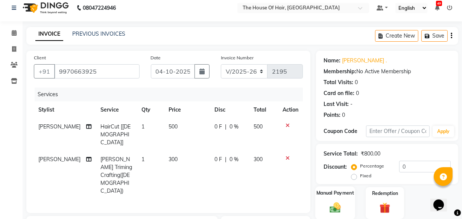
scroll to position [19, 0]
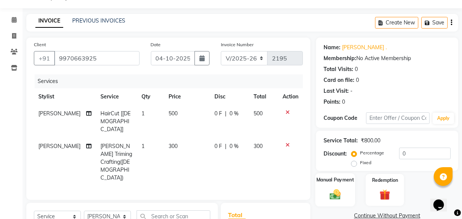
click at [331, 188] on img at bounding box center [335, 194] width 18 height 13
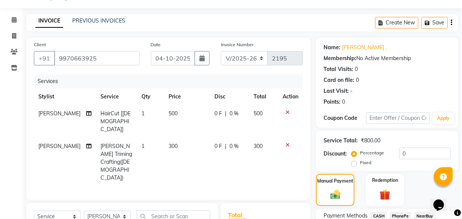
scroll to position [44, 0]
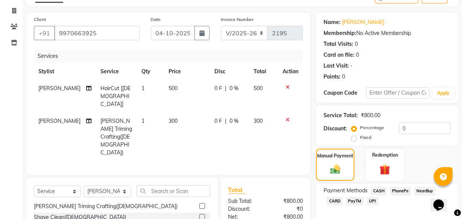
click at [373, 203] on span "UPI" at bounding box center [373, 201] width 12 height 9
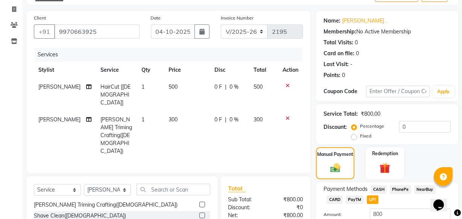
scroll to position [53, 0]
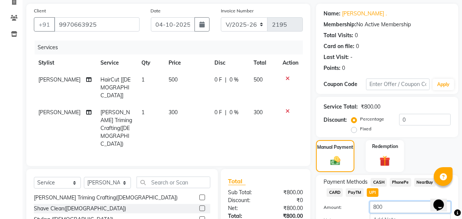
click at [401, 202] on input "800" at bounding box center [410, 208] width 81 height 12
click at [396, 207] on input "800" at bounding box center [410, 208] width 81 height 12
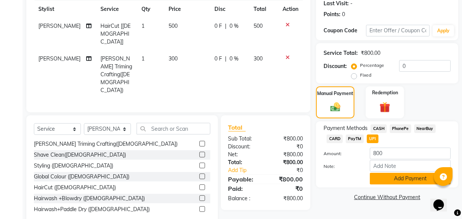
click at [392, 180] on button "Add Payment" at bounding box center [410, 179] width 81 height 12
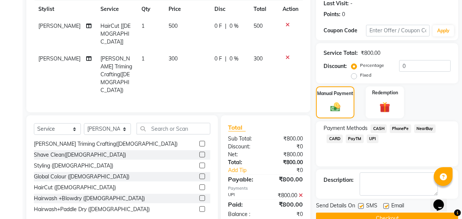
click at [355, 214] on button "Checkout" at bounding box center [387, 219] width 142 height 12
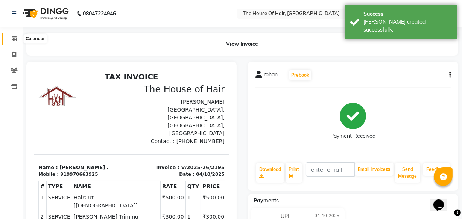
click at [12, 39] on icon at bounding box center [14, 39] width 5 height 6
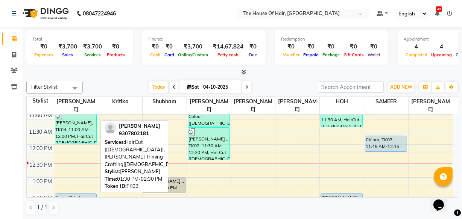
scroll to position [103, 0]
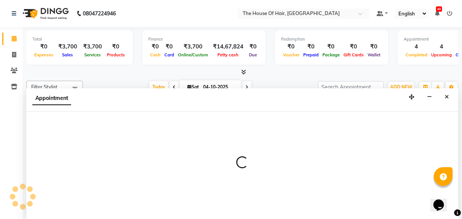
scroll to position [0, 0]
select select "42812"
select select "720"
select select "tentative"
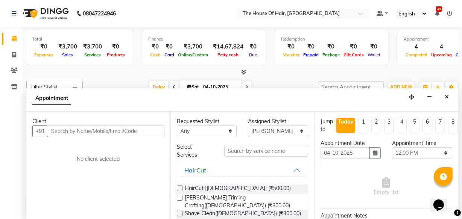
click at [56, 131] on input "text" at bounding box center [106, 132] width 117 height 12
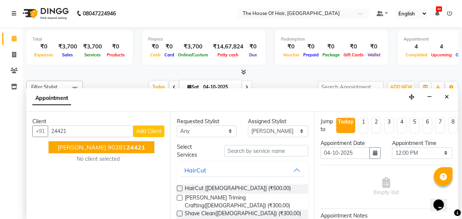
click at [93, 147] on span "[PERSON_NAME]" at bounding box center [82, 148] width 49 height 8
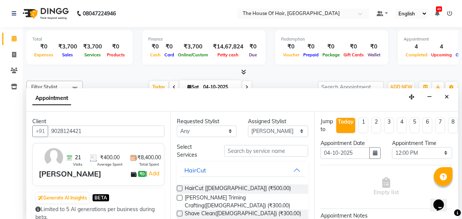
type input "9028124421"
click at [180, 197] on label at bounding box center [180, 198] width 6 height 6
click at [180, 197] on input "checkbox" at bounding box center [179, 198] width 5 height 5
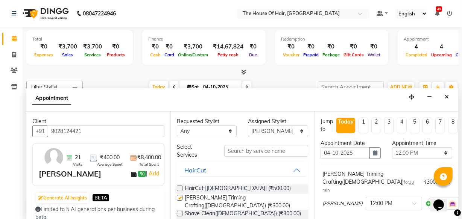
checkbox input "false"
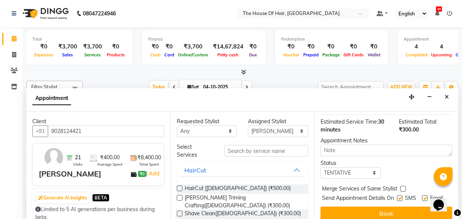
scroll to position [109, 0]
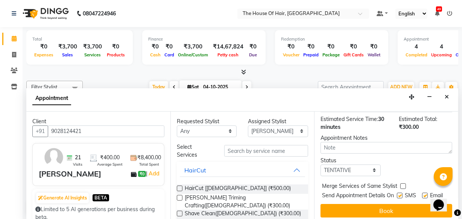
click at [403, 184] on label at bounding box center [403, 187] width 6 height 6
click at [403, 185] on input "checkbox" at bounding box center [402, 187] width 5 height 5
checkbox input "true"
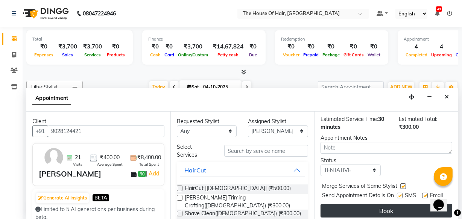
click at [391, 204] on button "Book" at bounding box center [386, 211] width 132 height 14
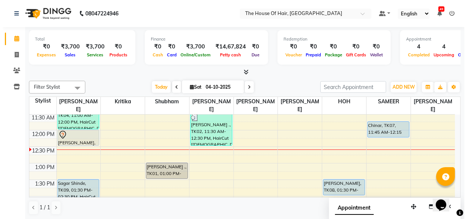
scroll to position [115, 0]
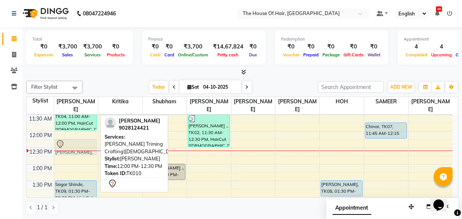
drag, startPoint x: 70, startPoint y: 138, endPoint x: 70, endPoint y: 149, distance: 10.5
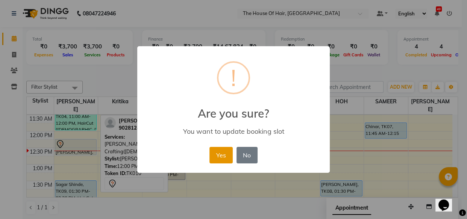
click at [222, 156] on button "Yes" at bounding box center [221, 155] width 23 height 17
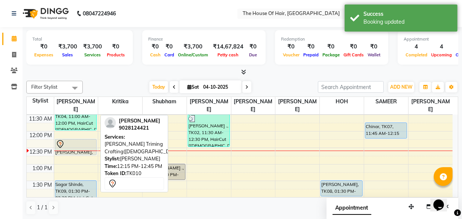
click at [62, 151] on div "[PERSON_NAME], TK10, 12:15 PM-12:45 PM, [PERSON_NAME] Triming Crafting([DEMOGRA…" at bounding box center [75, 147] width 41 height 15
click at [69, 144] on div at bounding box center [76, 144] width 41 height 9
select select "7"
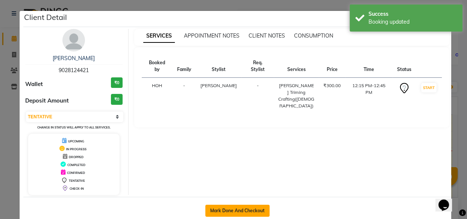
click at [253, 208] on button "Mark Done And Checkout" at bounding box center [237, 211] width 64 height 12
select select "service"
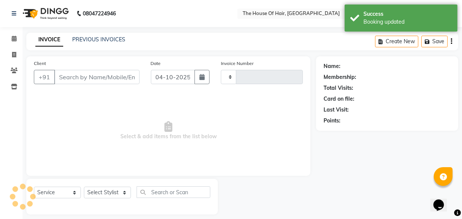
type input "2196"
select select "5992"
type input "9028124421"
select select "42812"
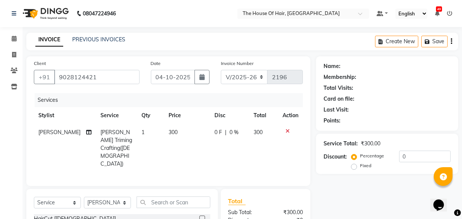
click at [168, 136] on td "300" at bounding box center [187, 148] width 46 height 49
select select "42812"
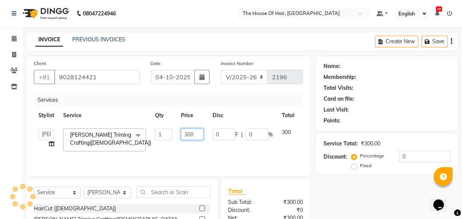
click at [198, 132] on input "300" at bounding box center [192, 135] width 23 height 12
type input "3"
type input "200"
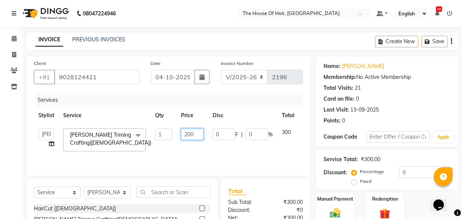
scroll to position [68, 0]
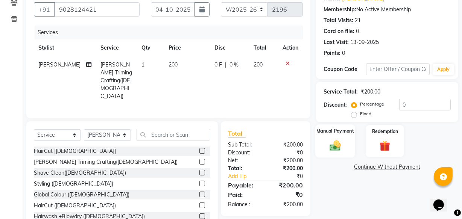
click at [336, 149] on img at bounding box center [335, 145] width 18 height 13
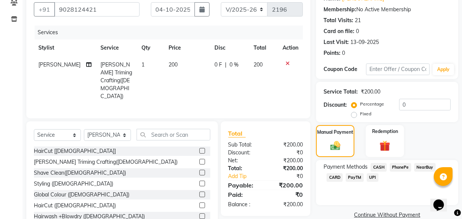
click at [376, 166] on span "CASH" at bounding box center [378, 167] width 16 height 9
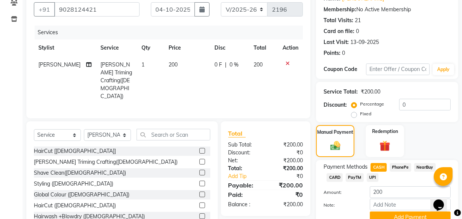
scroll to position [102, 0]
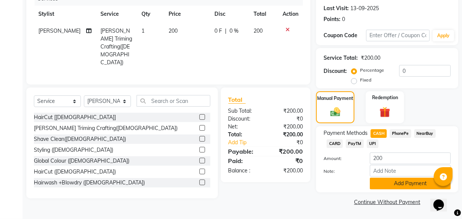
click at [394, 186] on button "Add Payment" at bounding box center [410, 184] width 81 height 12
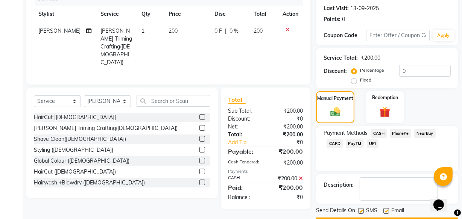
scroll to position [123, 0]
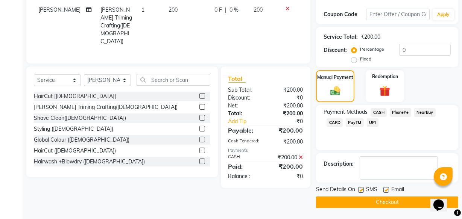
click at [349, 200] on button "Checkout" at bounding box center [387, 203] width 142 height 12
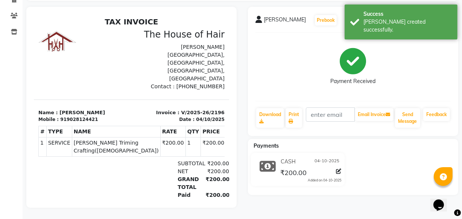
scroll to position [14, 0]
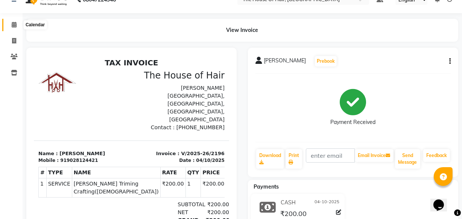
click at [15, 26] on icon at bounding box center [14, 25] width 5 height 6
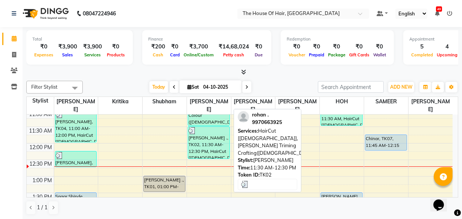
scroll to position [107, 0]
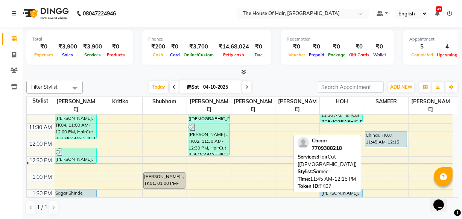
click at [382, 144] on div "Chinar, TK07, 11:45 AM-12:15 PM, HairCut [[DEMOGRAPHIC_DATA]]" at bounding box center [385, 139] width 41 height 15
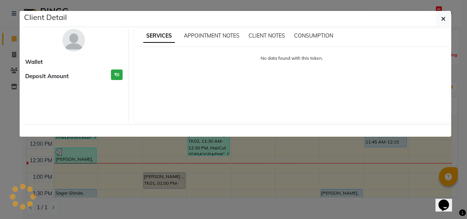
select select "5"
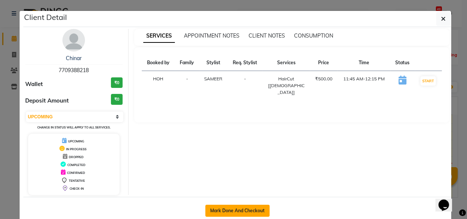
click at [246, 211] on button "Mark Done And Checkout" at bounding box center [237, 211] width 64 height 12
select select "5992"
select select "service"
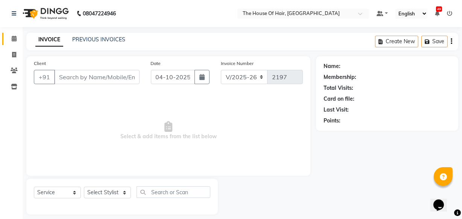
type input "7709388218"
select select "90281"
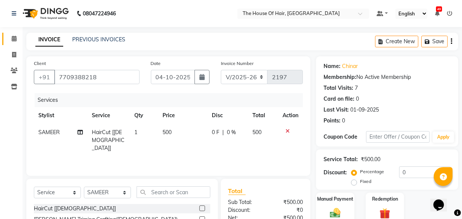
scroll to position [59, 0]
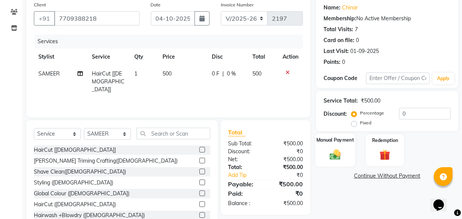
click at [336, 149] on img at bounding box center [335, 154] width 18 height 13
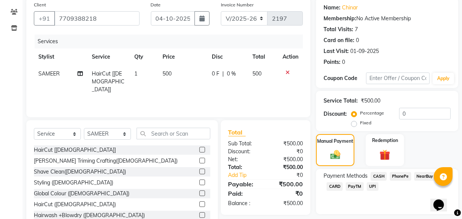
click at [370, 184] on span "UPI" at bounding box center [373, 186] width 12 height 9
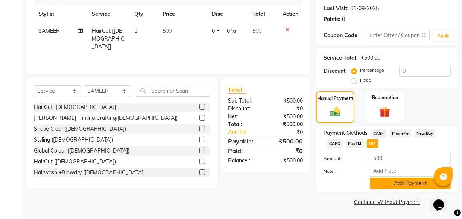
click at [400, 184] on button "Add Payment" at bounding box center [410, 184] width 81 height 12
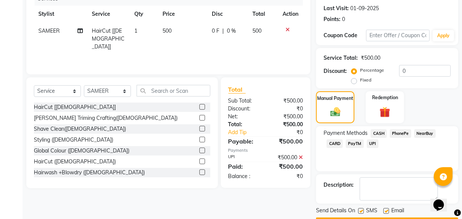
scroll to position [123, 0]
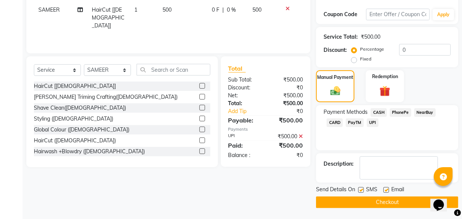
click at [370, 200] on button "Checkout" at bounding box center [387, 203] width 142 height 12
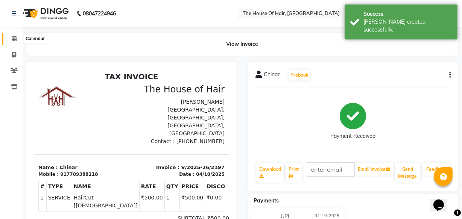
click at [16, 36] on icon at bounding box center [14, 39] width 5 height 6
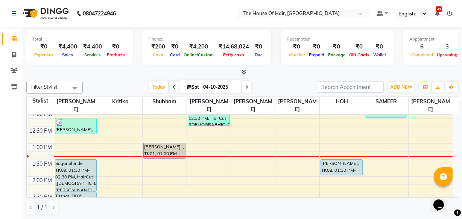
scroll to position [136, 0]
click at [361, 155] on div "8:00 AM 8:30 AM 9:00 AM 9:30 AM 10:00 AM 10:30 AM 11:00 AM 11:30 AM 12:00 PM 12…" at bounding box center [240, 210] width 426 height 463
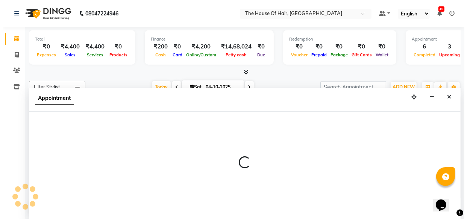
scroll to position [0, 0]
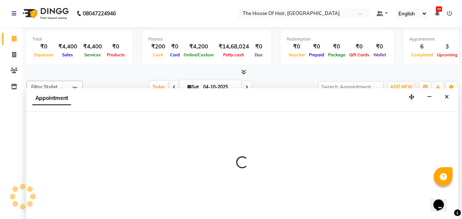
select select "80392"
select select "tentative"
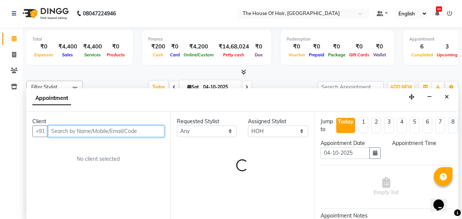
select select "795"
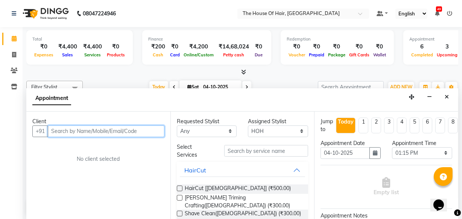
click at [55, 132] on input "text" at bounding box center [106, 132] width 117 height 12
type input "8390131208"
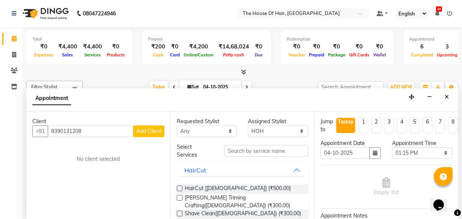
click at [143, 130] on span "Add Client" at bounding box center [148, 131] width 25 height 7
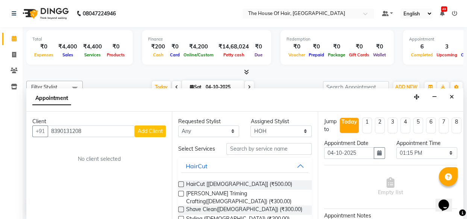
select select "22"
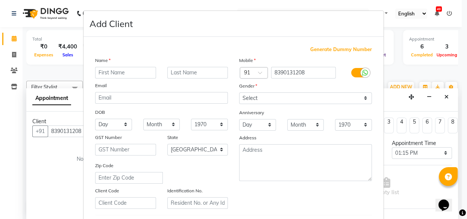
type input "r"
type input "[PERSON_NAME]"
click at [172, 76] on input "text" at bounding box center [197, 73] width 61 height 12
type input "shidee"
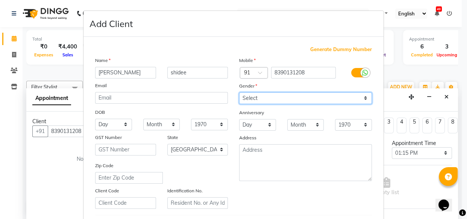
click at [250, 99] on select "Select [DEMOGRAPHIC_DATA] [DEMOGRAPHIC_DATA] Other Prefer Not To Say" at bounding box center [305, 99] width 133 height 12
select select "[DEMOGRAPHIC_DATA]"
click at [239, 93] on select "Select [DEMOGRAPHIC_DATA] [DEMOGRAPHIC_DATA] Other Prefer Not To Say" at bounding box center [305, 99] width 133 height 12
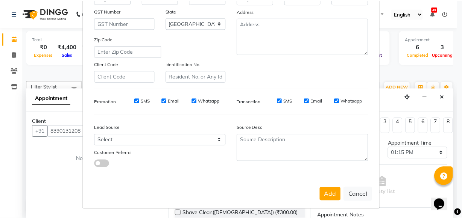
scroll to position [127, 0]
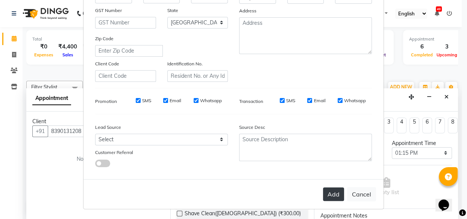
click at [332, 196] on button "Add" at bounding box center [333, 195] width 21 height 14
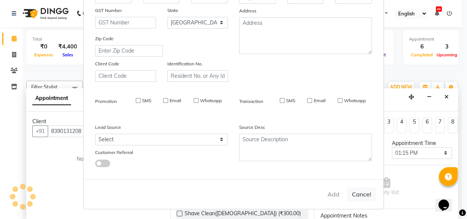
select select
select select "null"
select select
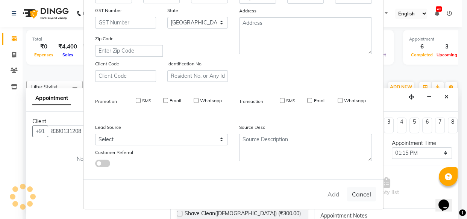
select select
checkbox input "false"
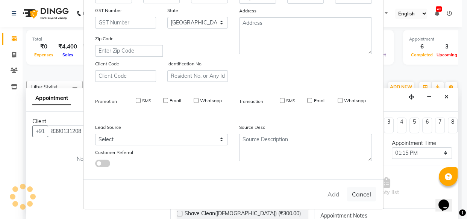
checkbox input "false"
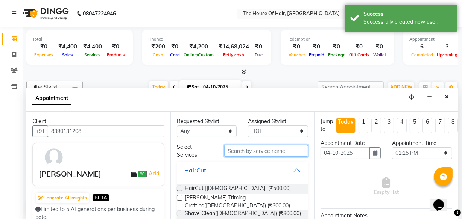
click at [246, 149] on input "text" at bounding box center [266, 151] width 84 height 12
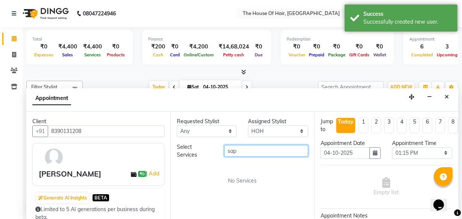
click at [246, 149] on input "sap" at bounding box center [266, 151] width 84 height 12
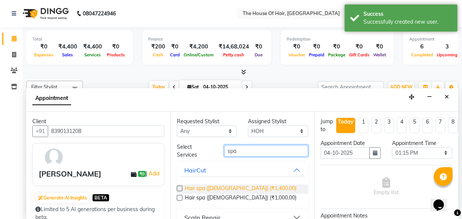
type input "spa"
click at [220, 189] on span "Hair spa ([DEMOGRAPHIC_DATA]) (₹1,400.00)" at bounding box center [241, 189] width 112 height 9
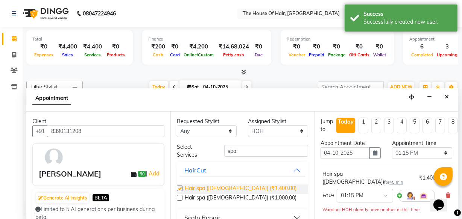
checkbox input "false"
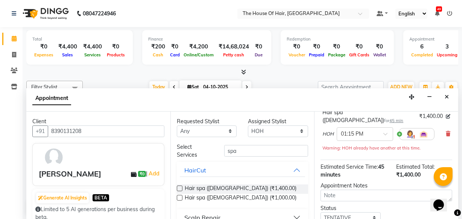
scroll to position [98, 0]
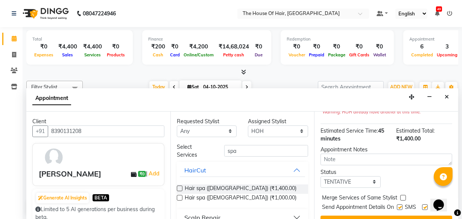
click at [404, 195] on label at bounding box center [403, 198] width 6 height 6
click at [404, 196] on input "checkbox" at bounding box center [402, 198] width 5 height 5
checkbox input "true"
click at [364, 176] on select "Select TENTATIVE CONFIRM CHECK-IN UPCOMING" at bounding box center [350, 182] width 60 height 12
select select "upcoming"
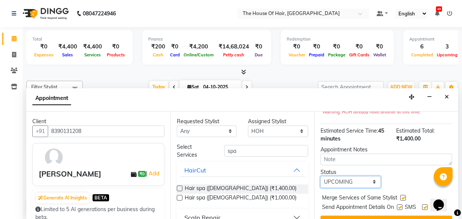
click at [320, 176] on select "Select TENTATIVE CONFIRM CHECK-IN UPCOMING" at bounding box center [350, 182] width 60 height 12
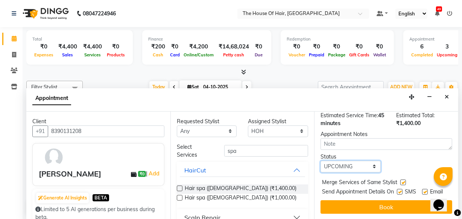
scroll to position [117, 0]
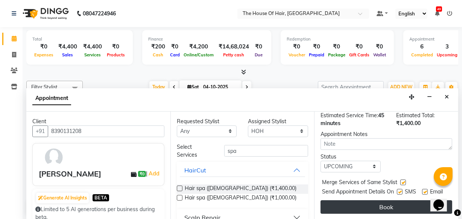
click at [374, 202] on button "Book" at bounding box center [386, 207] width 132 height 14
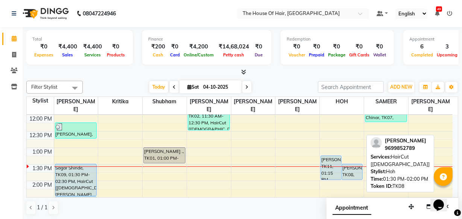
scroll to position [132, 0]
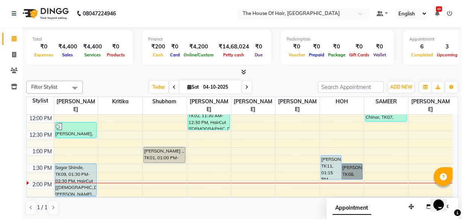
drag, startPoint x: 351, startPoint y: 165, endPoint x: 348, endPoint y: 162, distance: 4.0
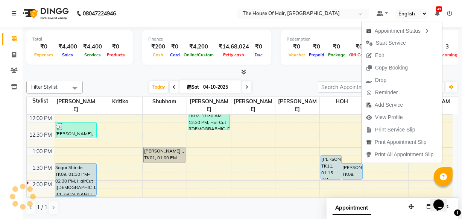
click at [8, 163] on div "Calendar Invoice Clients Inventory Completed InProgress Upcoming Dropped Tentat…" at bounding box center [51, 114] width 102 height 187
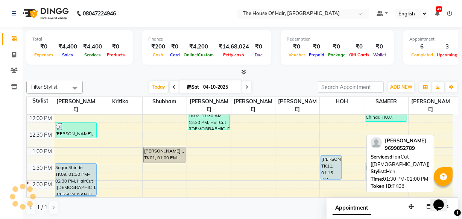
drag, startPoint x: 351, startPoint y: 171, endPoint x: 382, endPoint y: 171, distance: 30.8
click at [382, 171] on div "Filter Stylist Select All [PERSON_NAME] [PERSON_NAME] [PERSON_NAME] [PERSON_NAM…" at bounding box center [242, 148] width 432 height 140
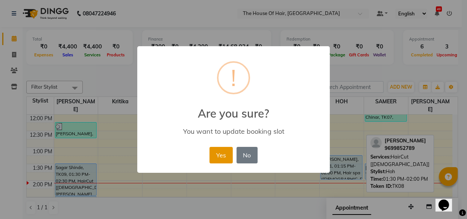
click at [225, 150] on button "Yes" at bounding box center [221, 155] width 23 height 17
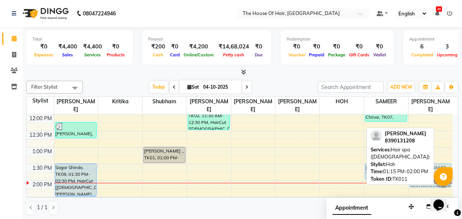
drag, startPoint x: 353, startPoint y: 171, endPoint x: 439, endPoint y: 176, distance: 85.5
click at [439, 176] on body "08047224946 Select Location × The House Of Hair, Paud Road Default Panel My Pan…" at bounding box center [231, 109] width 462 height 219
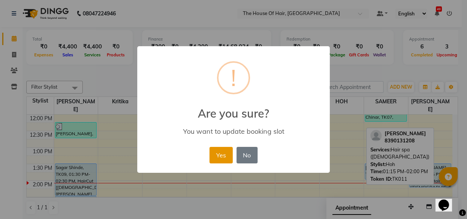
click at [216, 155] on button "Yes" at bounding box center [221, 155] width 23 height 17
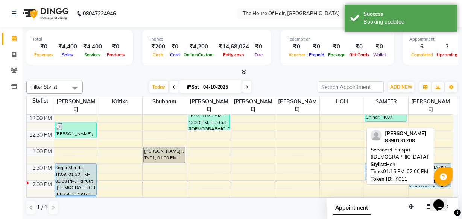
click at [0, 141] on div "Calendar Invoice Clients Inventory Completed InProgress Upcoming Dropped Tentat…" at bounding box center [51, 114] width 102 height 187
click at [6, 127] on div "Calendar Invoice Clients Inventory Completed InProgress Upcoming Dropped Tentat…" at bounding box center [51, 114] width 102 height 187
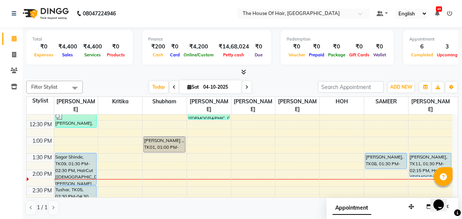
scroll to position [144, 0]
click at [213, 87] on input "04-10-2025" at bounding box center [220, 87] width 38 height 11
select select "10"
select select "2025"
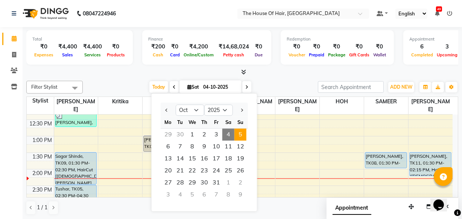
click at [240, 132] on span "5" at bounding box center [240, 135] width 12 height 12
type input "05-10-2025"
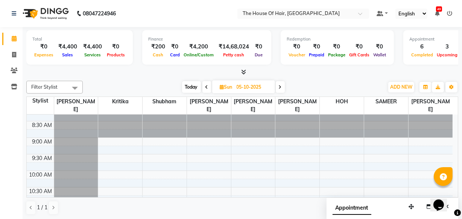
scroll to position [9, 0]
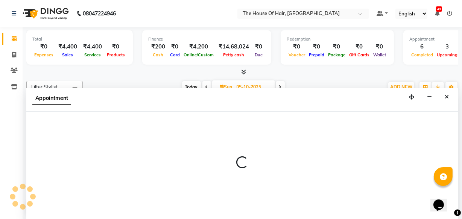
scroll to position [0, 0]
select select "42824"
select select "600"
select select "tentative"
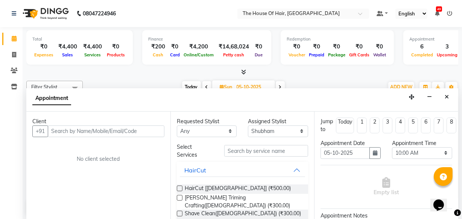
click at [52, 128] on input "text" at bounding box center [106, 132] width 117 height 12
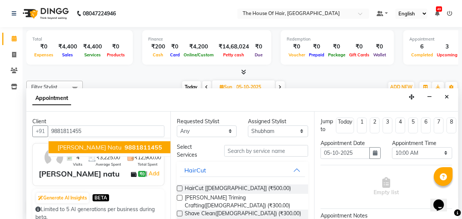
click at [76, 149] on span "[PERSON_NAME] natu" at bounding box center [90, 148] width 64 height 8
type input "9881811455"
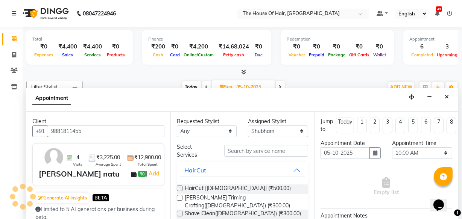
click at [76, 149] on div "Client +91 9881811455 4 Visits ₹3,225.00 Average Spent ₹12,900.00 Total Spent […" at bounding box center [98, 166] width 144 height 108
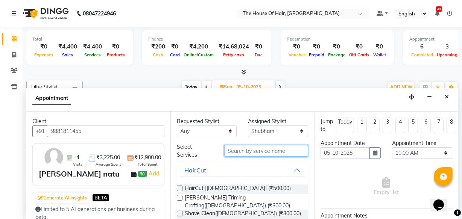
click at [234, 153] on input "text" at bounding box center [266, 151] width 84 height 12
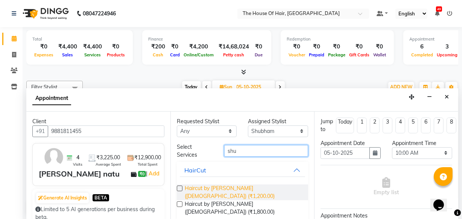
type input "shu"
click at [248, 187] on span "Haircut by [PERSON_NAME] ([DEMOGRAPHIC_DATA]) (₹1,200.00)" at bounding box center [244, 193] width 118 height 16
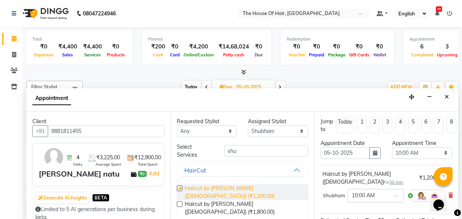
checkbox input "false"
click at [298, 168] on button "HairCut" at bounding box center [243, 171] width 126 height 14
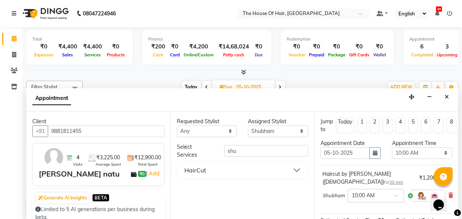
click at [298, 168] on button "HairCut" at bounding box center [243, 171] width 126 height 14
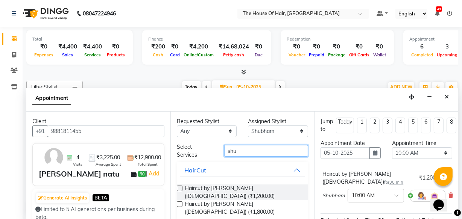
click at [245, 150] on input "shu" at bounding box center [266, 151] width 84 height 12
type input "s"
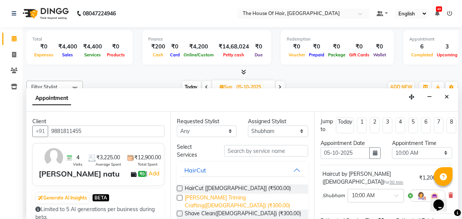
click at [222, 199] on span "[PERSON_NAME] Triming Crafting([DEMOGRAPHIC_DATA]) (₹300.00)" at bounding box center [244, 202] width 118 height 16
checkbox input "false"
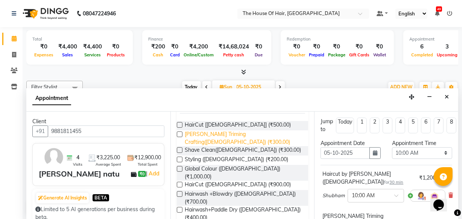
scroll to position [64, 0]
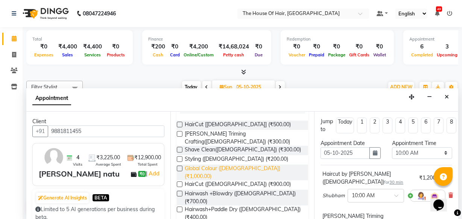
click at [232, 165] on span "Global Colour ([DEMOGRAPHIC_DATA]) (₹1,000.00)" at bounding box center [244, 173] width 118 height 16
checkbox input "false"
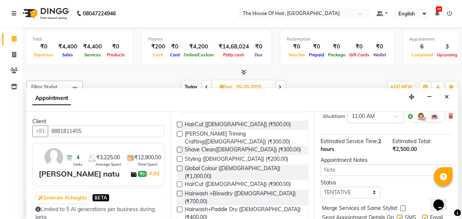
scroll to position [177, 0]
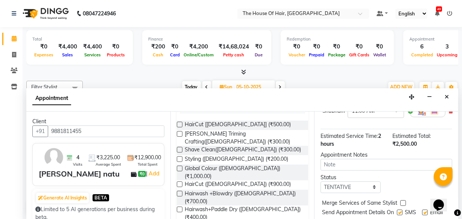
click at [403, 200] on label at bounding box center [403, 203] width 6 height 6
click at [403, 202] on input "checkbox" at bounding box center [402, 204] width 5 height 5
checkbox input "true"
click at [357, 182] on select "Select TENTATIVE CONFIRM UPCOMING" at bounding box center [350, 188] width 60 height 12
select select "upcoming"
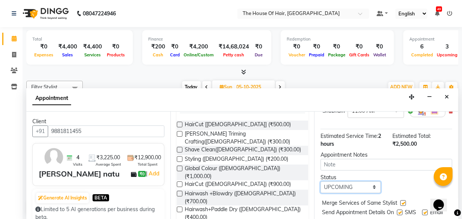
click at [320, 182] on select "Select TENTATIVE CONFIRM UPCOMING" at bounding box center [350, 188] width 60 height 12
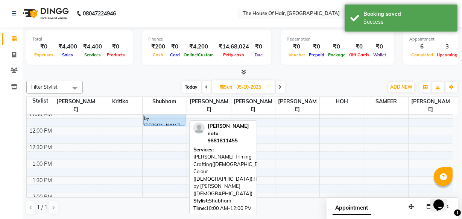
scroll to position [121, 0]
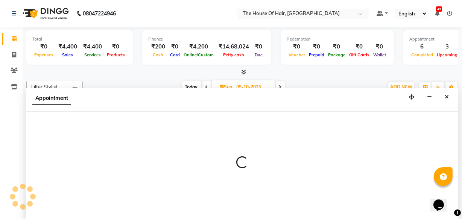
scroll to position [0, 0]
select select "42824"
select select "720"
select select "tentative"
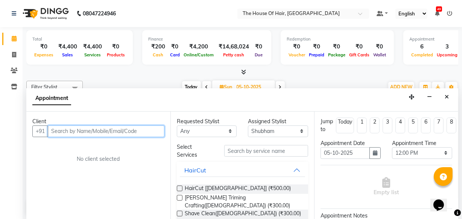
click at [58, 132] on input "text" at bounding box center [106, 132] width 117 height 12
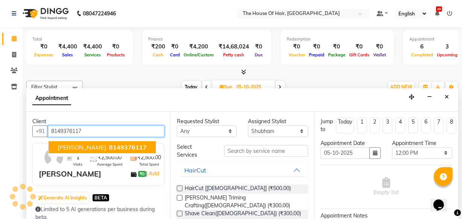
click at [60, 147] on span "[PERSON_NAME]" at bounding box center [82, 148] width 49 height 8
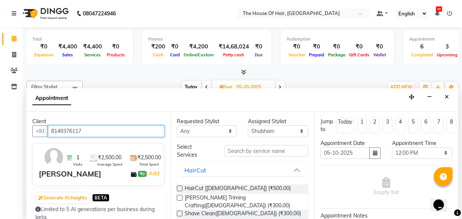
type input "8149376117"
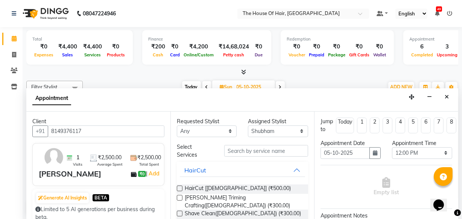
click at [179, 197] on label at bounding box center [180, 198] width 6 height 6
click at [179, 197] on input "checkbox" at bounding box center [179, 198] width 5 height 5
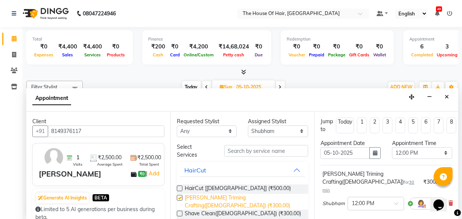
checkbox input "false"
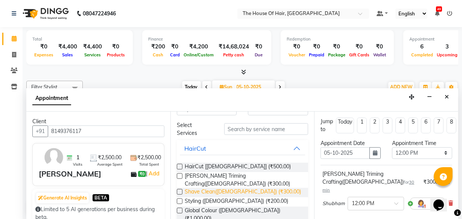
scroll to position [24, 0]
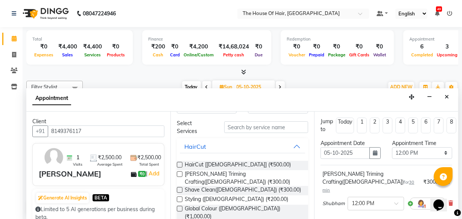
click at [180, 206] on label at bounding box center [180, 209] width 6 height 6
click at [180, 207] on input "checkbox" at bounding box center [179, 209] width 5 height 5
checkbox input "false"
click at [236, 127] on input "text" at bounding box center [266, 127] width 84 height 12
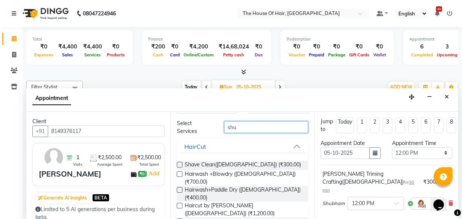
scroll to position [0, 0]
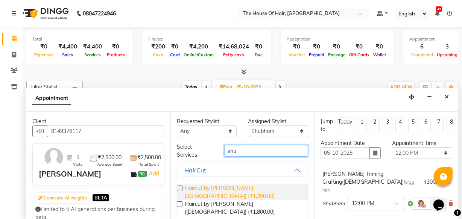
type input "shu"
click at [247, 185] on span "Haircut by [PERSON_NAME] ([DEMOGRAPHIC_DATA]) (₹1,200.00)" at bounding box center [244, 193] width 118 height 16
checkbox input "false"
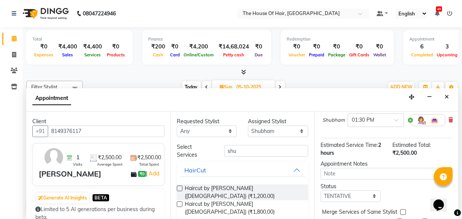
scroll to position [177, 0]
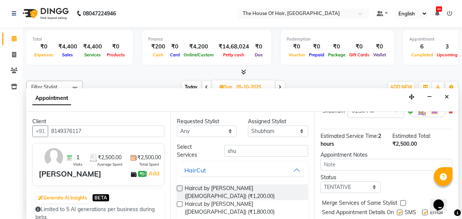
click at [402, 200] on label at bounding box center [403, 203] width 6 height 6
click at [402, 202] on input "checkbox" at bounding box center [402, 204] width 5 height 5
checkbox input "true"
click at [347, 182] on select "Select TENTATIVE CONFIRM UPCOMING" at bounding box center [350, 188] width 60 height 12
select select "upcoming"
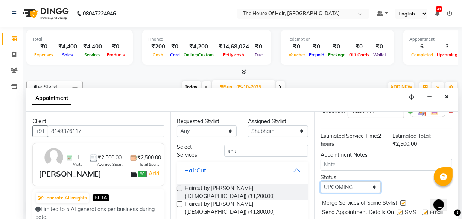
click at [320, 182] on select "Select TENTATIVE CONFIRM UPCOMING" at bounding box center [350, 188] width 60 height 12
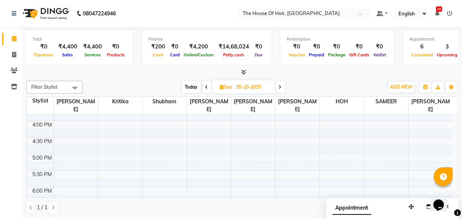
scroll to position [257, 0]
click at [244, 87] on input "05-10-2025" at bounding box center [253, 87] width 38 height 11
select select "10"
select select "2025"
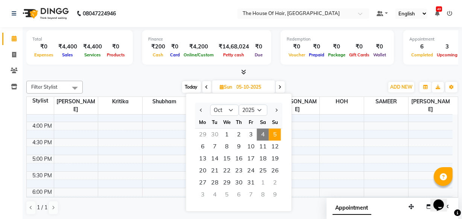
click at [260, 132] on span "4" at bounding box center [263, 135] width 12 height 12
type input "04-10-2025"
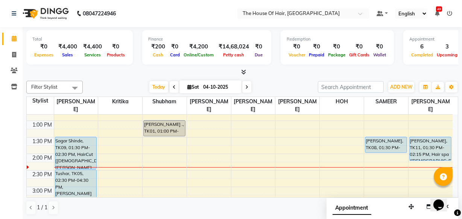
scroll to position [160, 0]
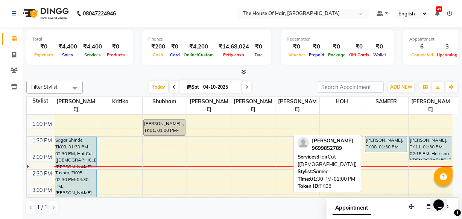
click at [383, 149] on div "[PERSON_NAME], TK08, 01:30 PM-02:00 PM, HairCut [[DEMOGRAPHIC_DATA]]" at bounding box center [385, 144] width 41 height 15
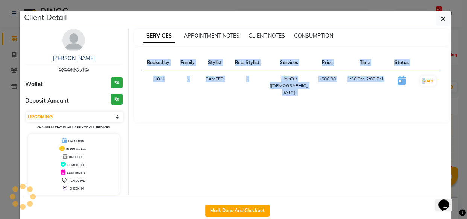
click at [383, 149] on div "SERVICES APPOINTMENT NOTES CLIENT NOTES CONSUMPTION Booked by Family Stylist Re…" at bounding box center [292, 112] width 327 height 166
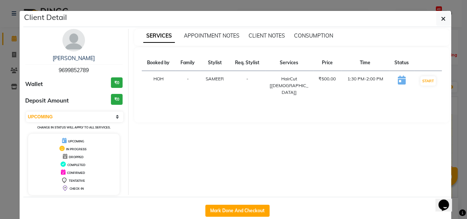
click at [261, 217] on div "Mark Done And Checkout" at bounding box center [237, 210] width 428 height 27
click at [226, 207] on button "Mark Done And Checkout" at bounding box center [237, 211] width 64 height 12
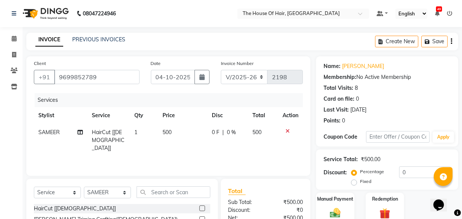
click at [170, 133] on span "500" at bounding box center [166, 132] width 9 height 7
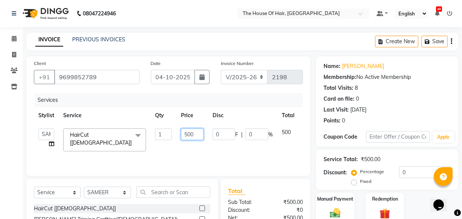
click at [191, 137] on input "500" at bounding box center [192, 135] width 23 height 12
click at [188, 138] on input "0" at bounding box center [192, 135] width 23 height 12
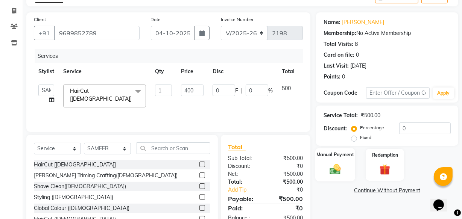
click at [334, 169] on img at bounding box center [335, 169] width 18 height 13
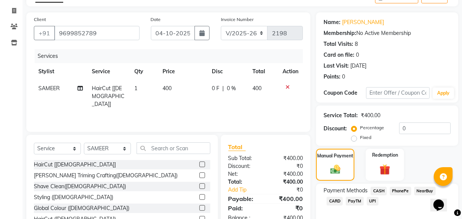
click at [372, 200] on span "UPI" at bounding box center [373, 201] width 12 height 9
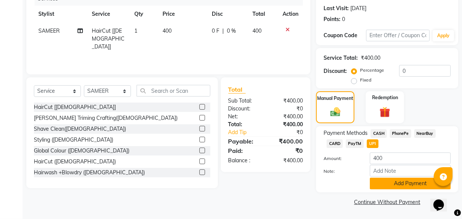
click at [387, 180] on button "Add Payment" at bounding box center [410, 184] width 81 height 12
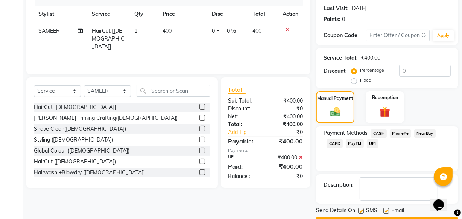
scroll to position [123, 0]
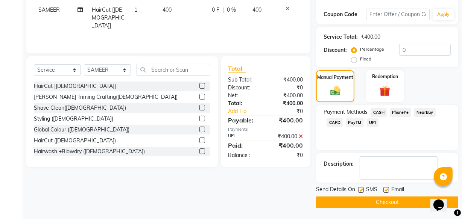
click at [364, 200] on button "Checkout" at bounding box center [387, 203] width 142 height 12
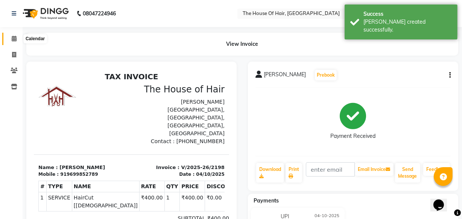
click at [15, 37] on icon at bounding box center [14, 39] width 5 height 6
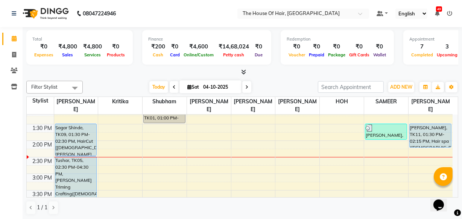
scroll to position [169, 0]
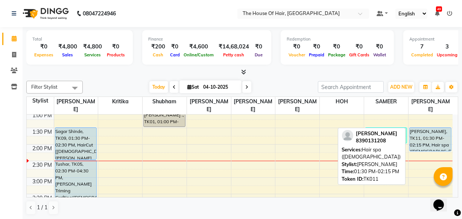
click at [416, 139] on div "[PERSON_NAME], TK11, 01:30 PM-02:15 PM, Hair spa ([DEMOGRAPHIC_DATA])" at bounding box center [430, 139] width 41 height 23
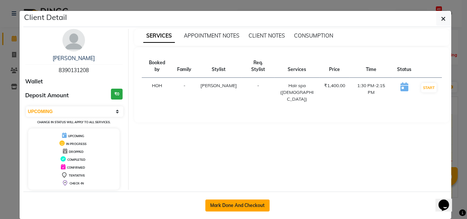
click at [244, 202] on button "Mark Done And Checkout" at bounding box center [237, 206] width 64 height 12
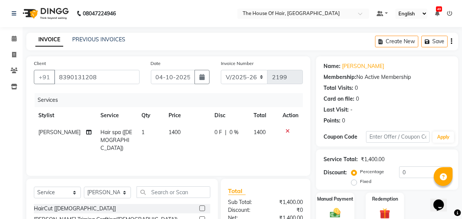
click at [170, 134] on span "1400" at bounding box center [175, 132] width 12 height 7
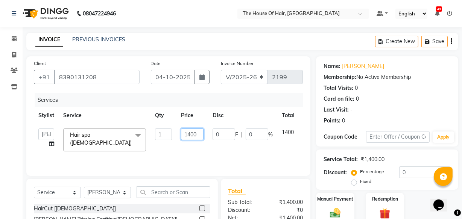
click at [195, 134] on input "1400" at bounding box center [192, 135] width 23 height 12
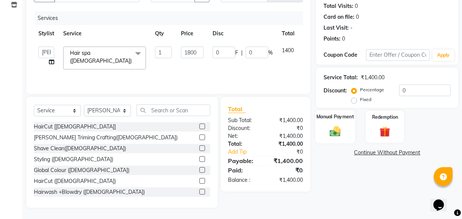
click at [338, 126] on img at bounding box center [335, 131] width 18 height 13
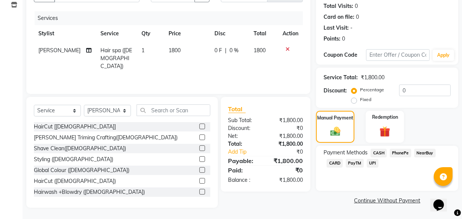
click at [380, 153] on span "CASH" at bounding box center [378, 153] width 16 height 9
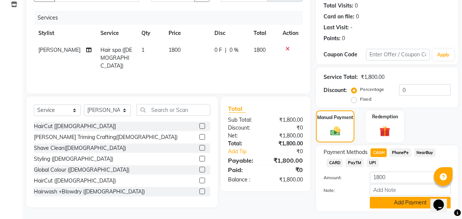
click at [381, 201] on button "Add Payment" at bounding box center [410, 203] width 81 height 12
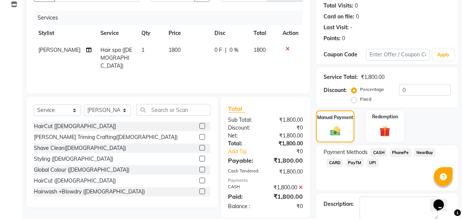
scroll to position [123, 0]
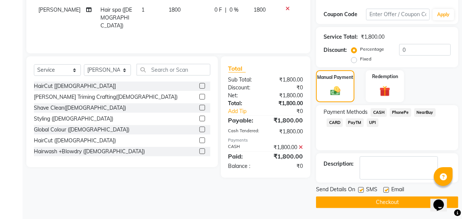
click at [368, 203] on button "Checkout" at bounding box center [387, 203] width 142 height 12
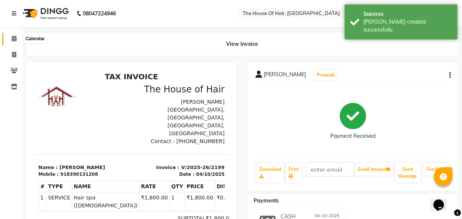
click at [15, 41] on icon at bounding box center [14, 39] width 5 height 6
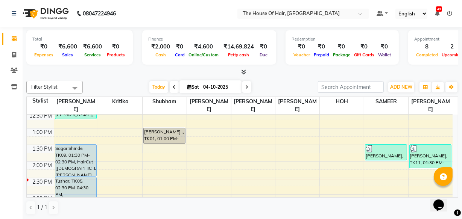
scroll to position [151, 0]
click at [210, 90] on input "04-10-2025" at bounding box center [220, 87] width 38 height 11
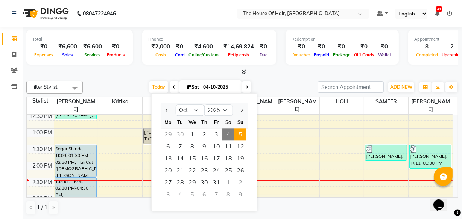
click at [239, 132] on span "5" at bounding box center [240, 135] width 12 height 12
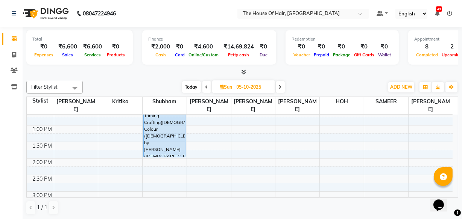
scroll to position [157, 0]
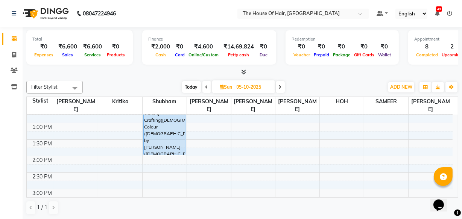
click at [208, 88] on span at bounding box center [206, 87] width 9 height 12
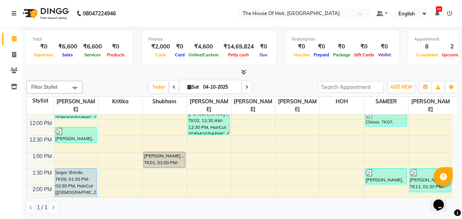
scroll to position [132, 0]
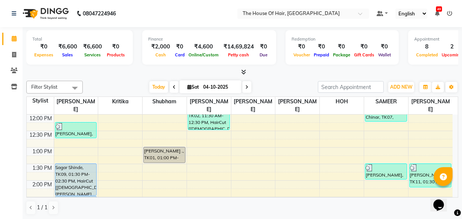
click at [246, 84] on span at bounding box center [246, 87] width 9 height 12
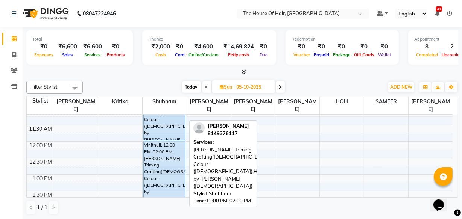
scroll to position [105, 0]
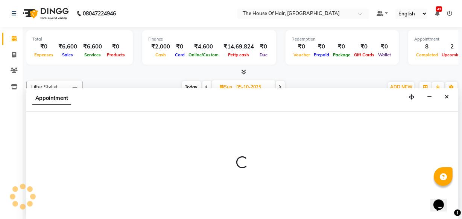
scroll to position [0, 0]
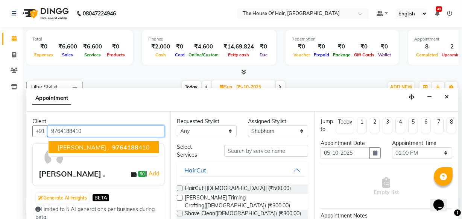
click at [112, 146] on span "9764188" at bounding box center [125, 148] width 26 height 8
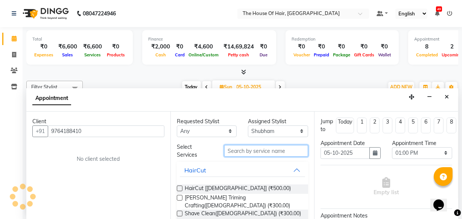
click at [239, 149] on input "text" at bounding box center [266, 151] width 84 height 12
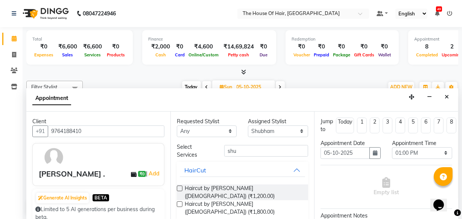
click at [180, 188] on label at bounding box center [180, 189] width 6 height 6
click at [180, 188] on input "checkbox" at bounding box center [179, 189] width 5 height 5
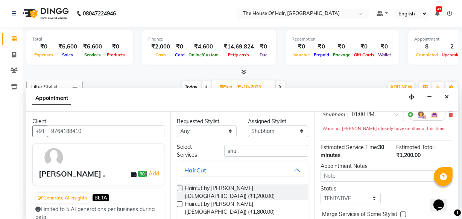
scroll to position [117, 0]
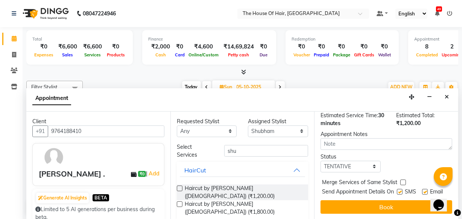
click at [402, 180] on label at bounding box center [403, 183] width 6 height 6
click at [402, 181] on input "checkbox" at bounding box center [402, 183] width 5 height 5
click at [374, 161] on select "Select TENTATIVE CONFIRM UPCOMING" at bounding box center [350, 167] width 60 height 12
click at [320, 161] on select "Select TENTATIVE CONFIRM UPCOMING" at bounding box center [350, 167] width 60 height 12
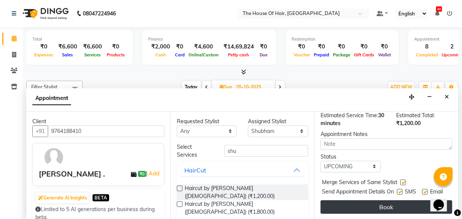
click at [376, 203] on button "Book" at bounding box center [386, 207] width 132 height 14
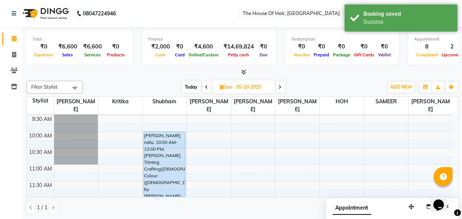
scroll to position [49, 0]
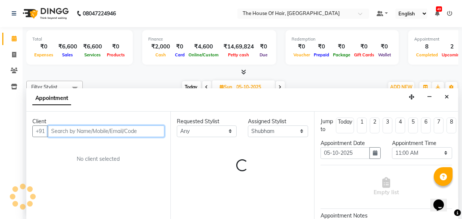
scroll to position [0, 0]
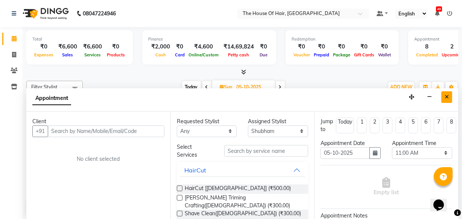
click at [446, 97] on icon "Close" at bounding box center [447, 96] width 4 height 5
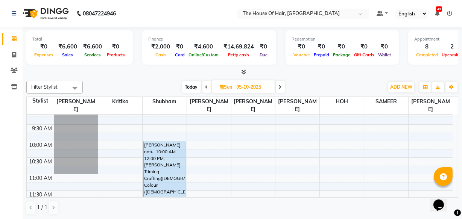
scroll to position [48, 0]
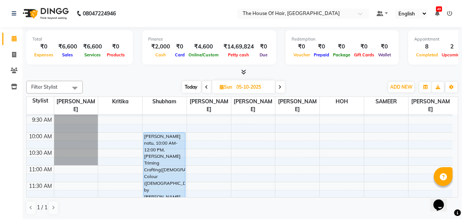
click at [190, 84] on span "Today" at bounding box center [191, 87] width 19 height 12
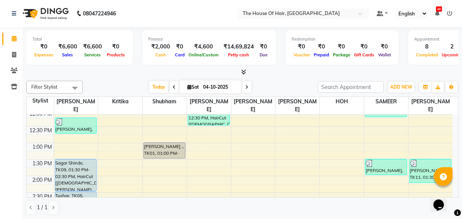
scroll to position [144, 0]
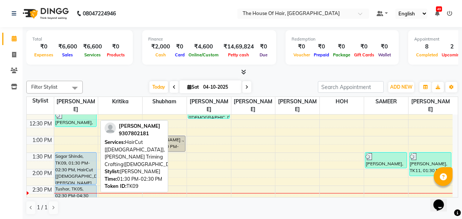
click at [82, 159] on div "Sagar Shinde, TK09, 01:30 PM-02:30 PM, HairCut [[DEMOGRAPHIC_DATA]],[PERSON_NAM…" at bounding box center [75, 169] width 41 height 32
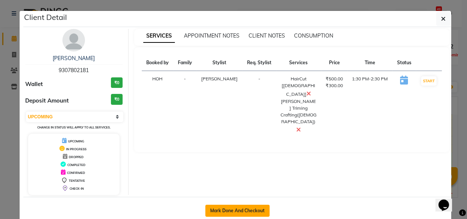
click at [238, 209] on button "Mark Done And Checkout" at bounding box center [237, 211] width 64 height 12
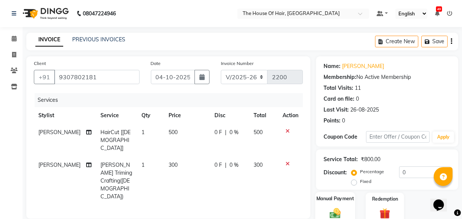
scroll to position [79, 0]
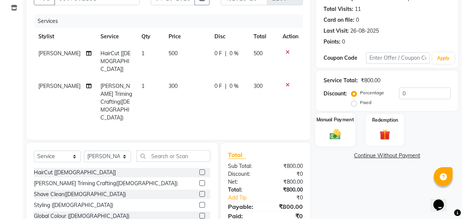
click at [334, 131] on img at bounding box center [335, 134] width 18 height 13
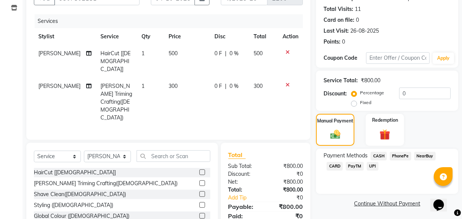
click at [373, 166] on span "UPI" at bounding box center [373, 166] width 12 height 9
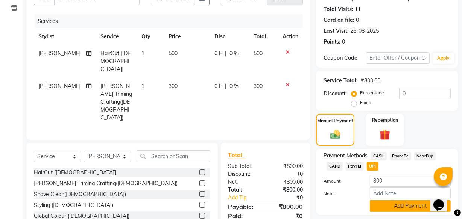
click at [394, 204] on button "Add Payment" at bounding box center [410, 206] width 81 height 12
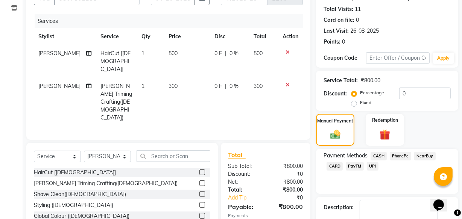
scroll to position [123, 0]
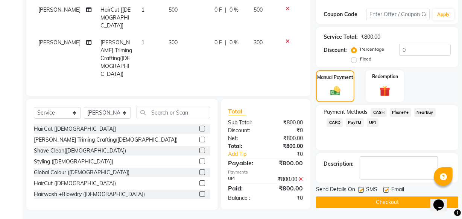
click at [386, 203] on button "Checkout" at bounding box center [387, 203] width 142 height 12
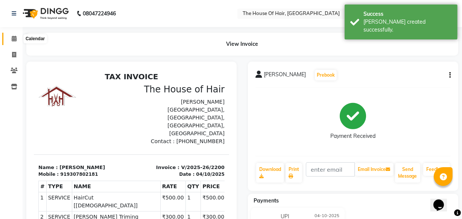
click at [15, 38] on icon at bounding box center [14, 39] width 5 height 6
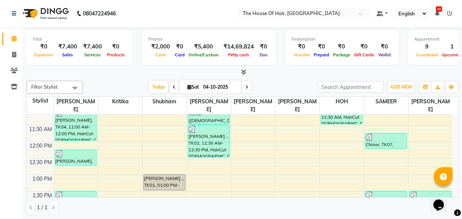
scroll to position [112, 0]
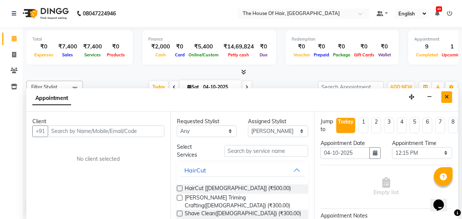
click at [441, 96] on button "Close" at bounding box center [446, 97] width 11 height 12
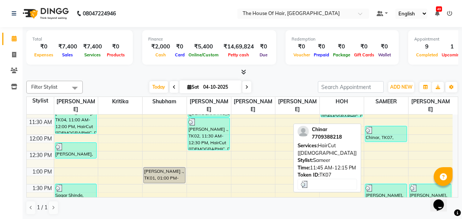
click at [387, 133] on div at bounding box center [386, 131] width 41 height 8
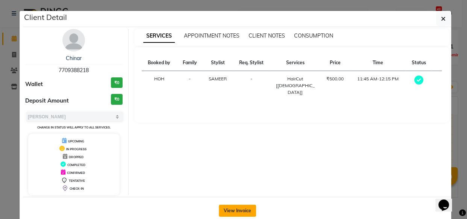
click at [229, 207] on button "View Invoice" at bounding box center [237, 211] width 37 height 12
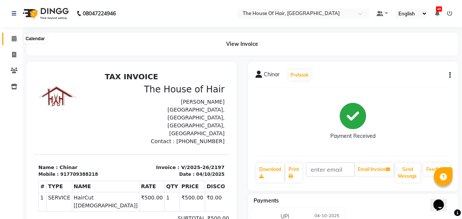
click at [14, 38] on icon at bounding box center [14, 39] width 5 height 6
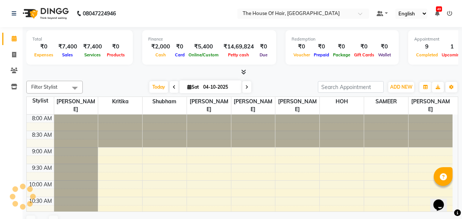
drag, startPoint x: 272, startPoint y: 88, endPoint x: 261, endPoint y: 58, distance: 32.1
click at [261, 58] on div "Total ₹0 Expenses ₹7,400 Sales ₹7,400 Services ₹0 Products Finance ₹2,000 Cash …" at bounding box center [242, 130] width 439 height 207
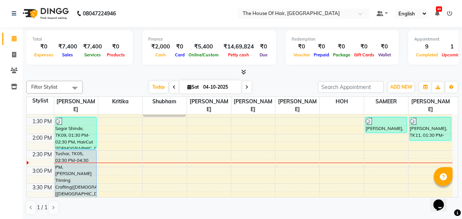
scroll to position [155, 0]
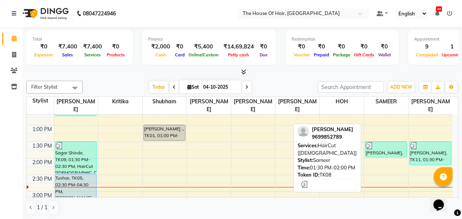
click at [395, 149] on div "[PERSON_NAME], TK08, 01:30 PM-02:00 PM, HairCut [[DEMOGRAPHIC_DATA]]" at bounding box center [385, 149] width 41 height 15
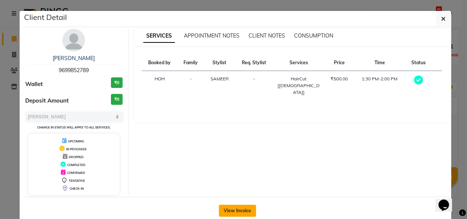
click at [248, 210] on button "View Invoice" at bounding box center [237, 211] width 37 height 12
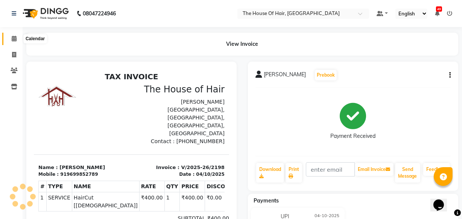
click at [15, 37] on icon at bounding box center [14, 39] width 5 height 6
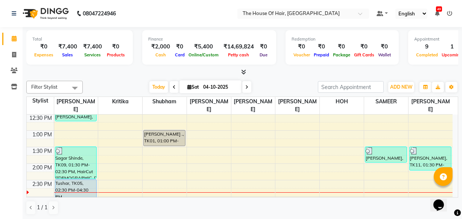
scroll to position [166, 0]
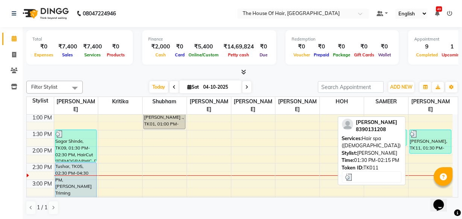
click at [425, 144] on div "[PERSON_NAME], TK11, 01:30 PM-02:15 PM, Hair spa ([DEMOGRAPHIC_DATA])" at bounding box center [430, 141] width 41 height 23
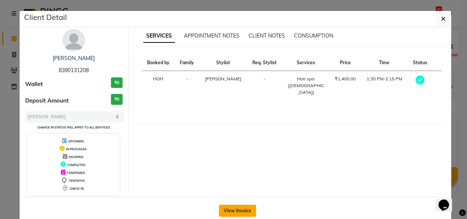
click at [225, 211] on button "View Invoice" at bounding box center [237, 211] width 37 height 12
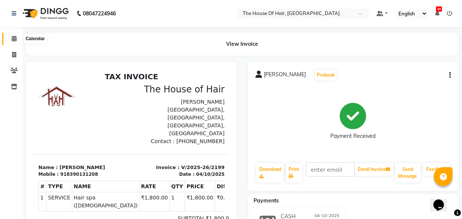
click at [11, 36] on span at bounding box center [14, 39] width 13 height 9
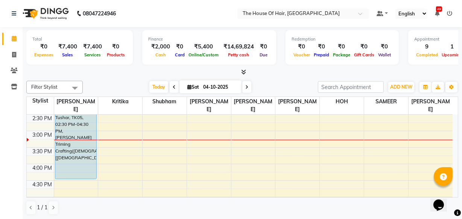
scroll to position [216, 0]
